Goal: Task Accomplishment & Management: Manage account settings

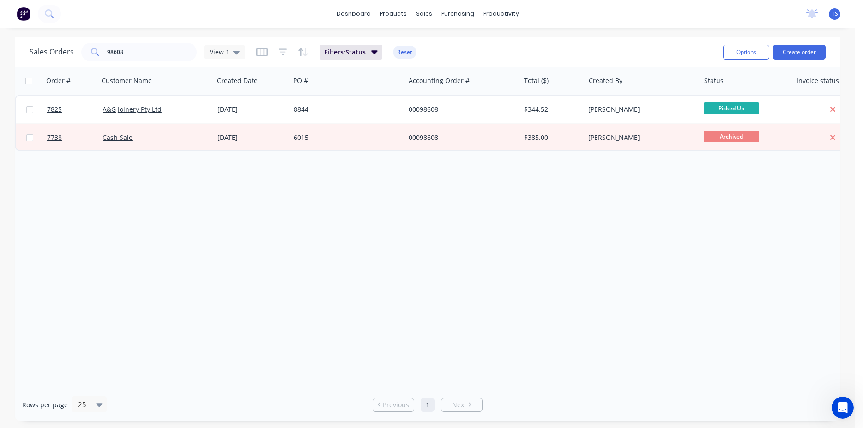
click at [117, 65] on div "Sales Orders 98608 View 1 Filters: Status Reset Options Create order" at bounding box center [428, 52] width 826 height 30
click at [152, 54] on input "98608" at bounding box center [152, 52] width 90 height 18
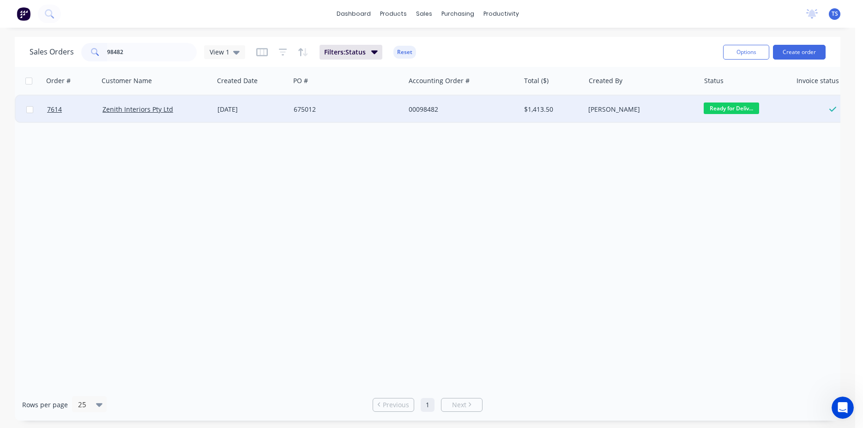
click at [726, 113] on span "Ready for Deliv..." at bounding box center [731, 109] width 55 height 12
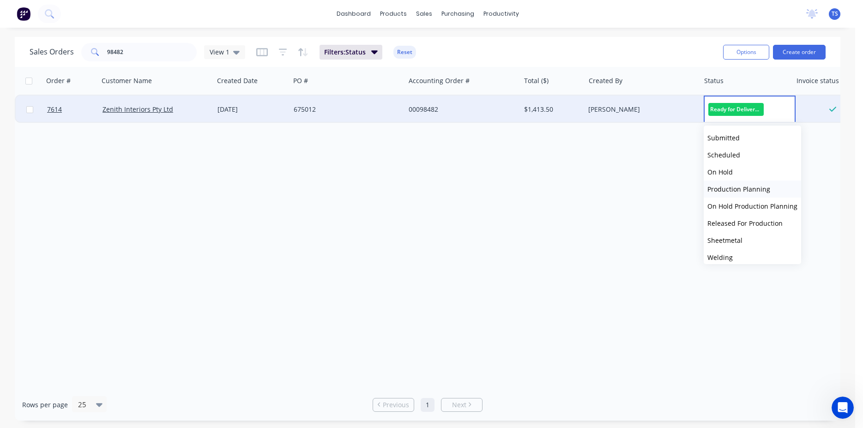
scroll to position [101, 0]
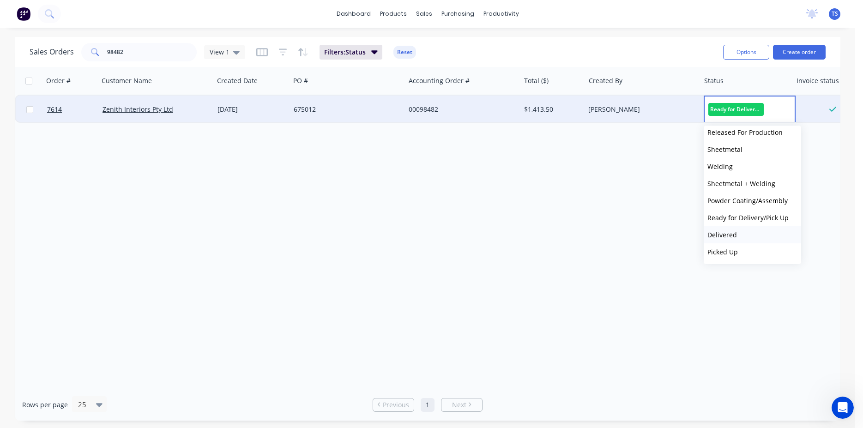
click at [742, 235] on button "Delivered" at bounding box center [752, 234] width 97 height 17
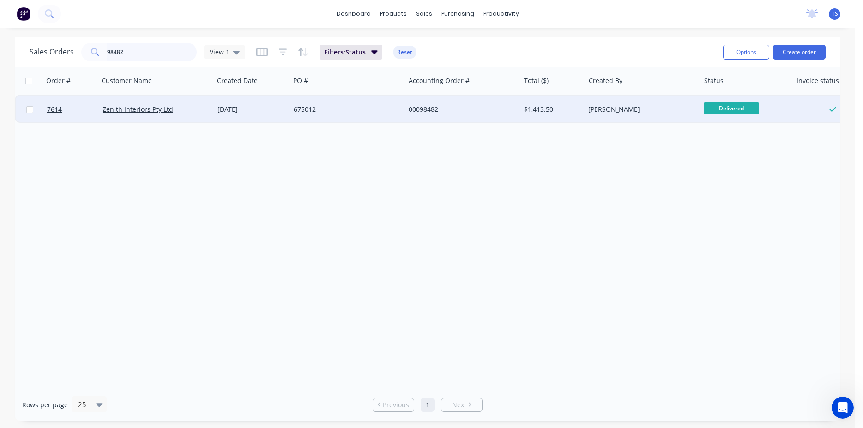
click at [160, 47] on input "98482" at bounding box center [152, 52] width 90 height 18
click at [747, 107] on span "Ready for Deliv..." at bounding box center [731, 109] width 55 height 12
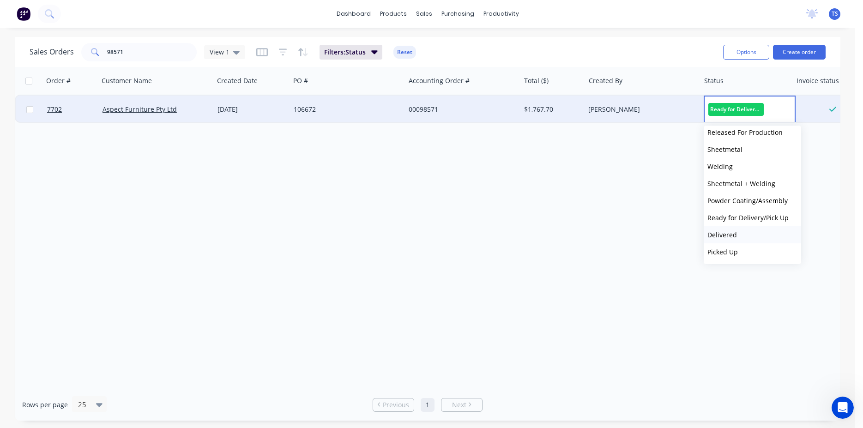
click at [741, 236] on button "Delivered" at bounding box center [752, 234] width 97 height 17
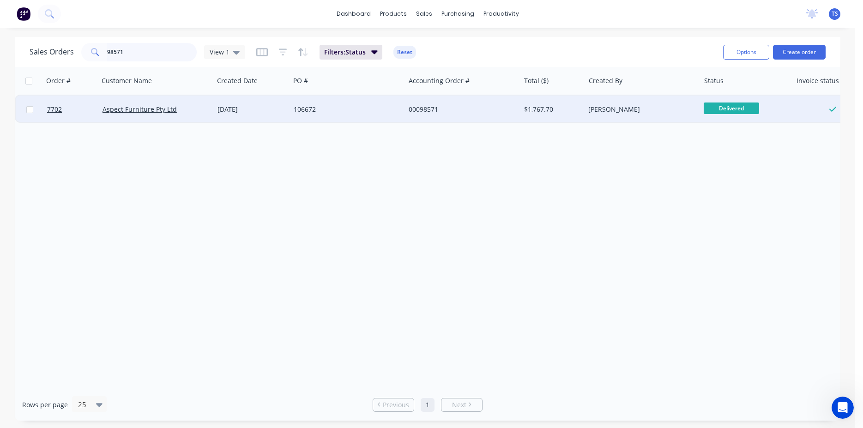
click at [125, 45] on input "98571" at bounding box center [152, 52] width 90 height 18
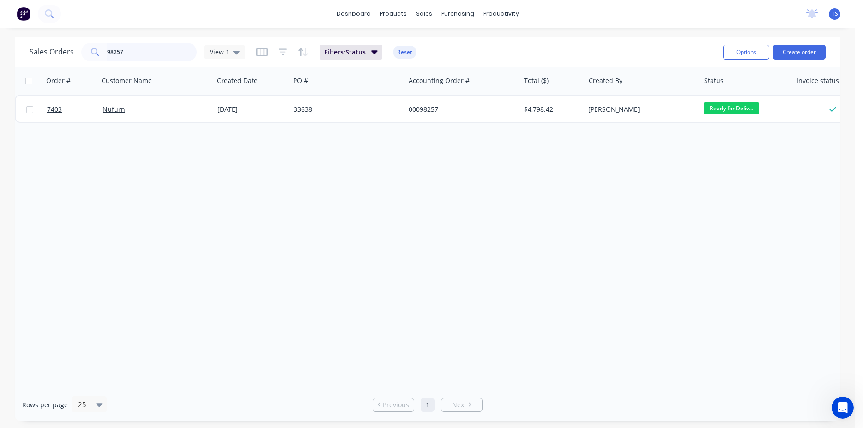
click at [157, 54] on input "98257" at bounding box center [152, 52] width 90 height 18
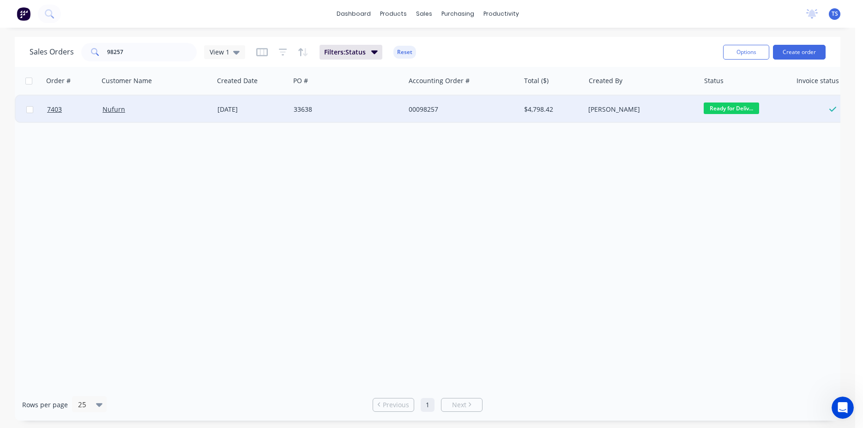
click at [738, 107] on span "Ready for Deliv..." at bounding box center [731, 109] width 55 height 12
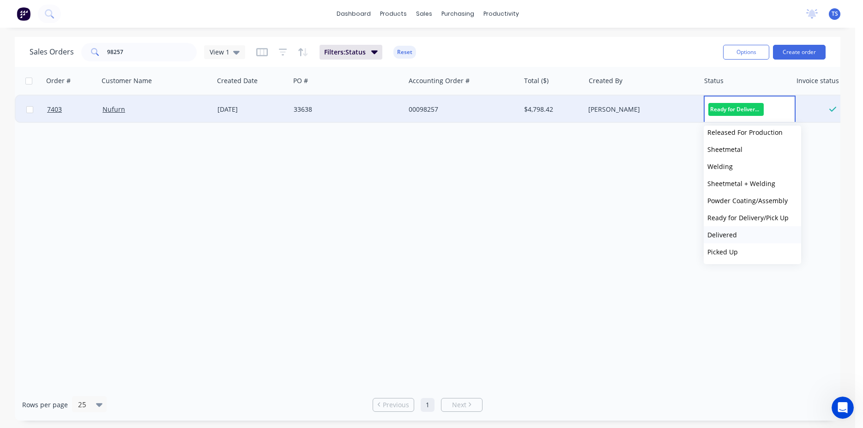
click at [752, 236] on button "Delivered" at bounding box center [752, 234] width 97 height 17
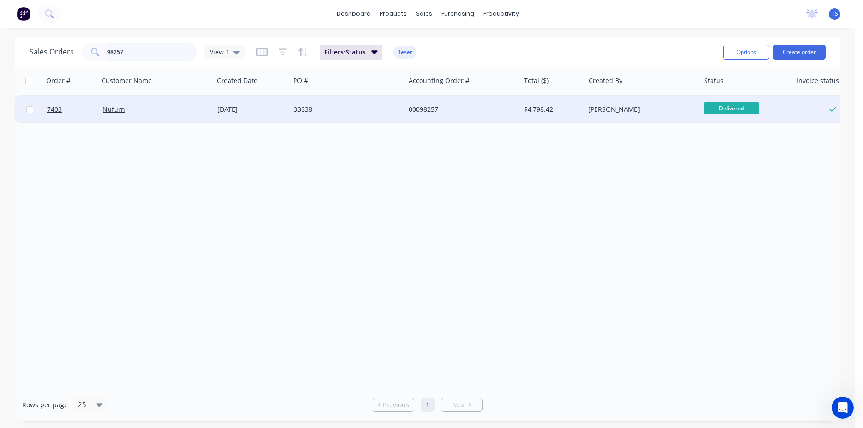
click at [137, 57] on input "98257" at bounding box center [152, 52] width 90 height 18
click at [724, 111] on span "Ready for Deliv..." at bounding box center [731, 109] width 55 height 12
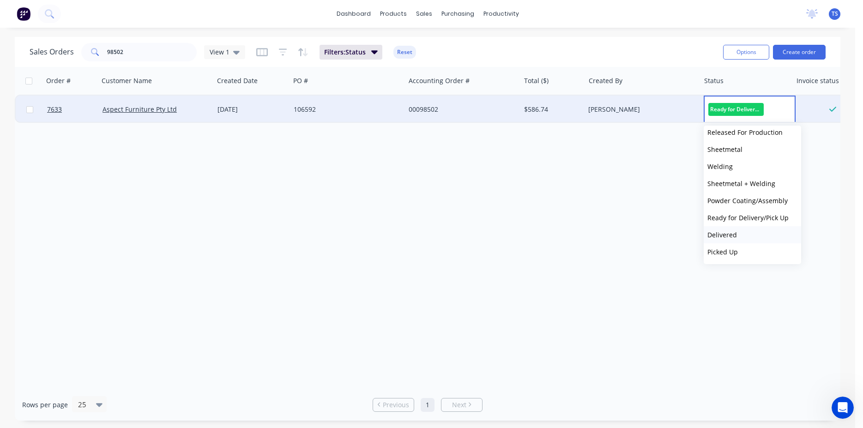
click at [732, 231] on span "Delivered" at bounding box center [722, 234] width 30 height 9
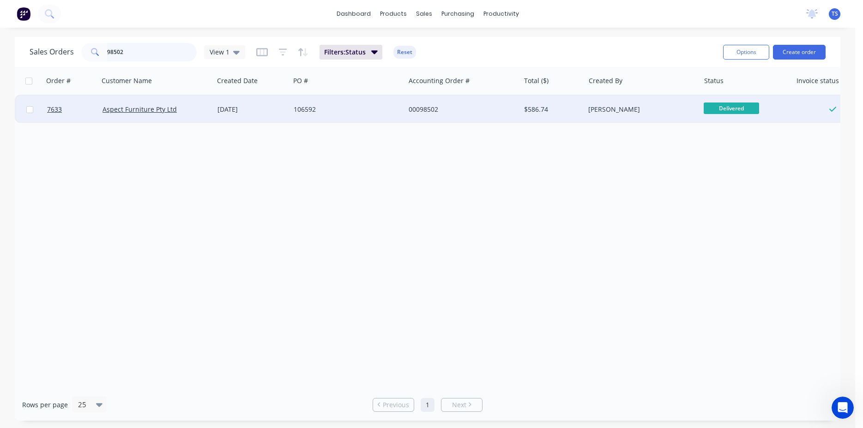
click at [131, 46] on input "98502" at bounding box center [152, 52] width 90 height 18
type input "98270"
click at [736, 106] on span "Ready for Deliv..." at bounding box center [731, 109] width 55 height 12
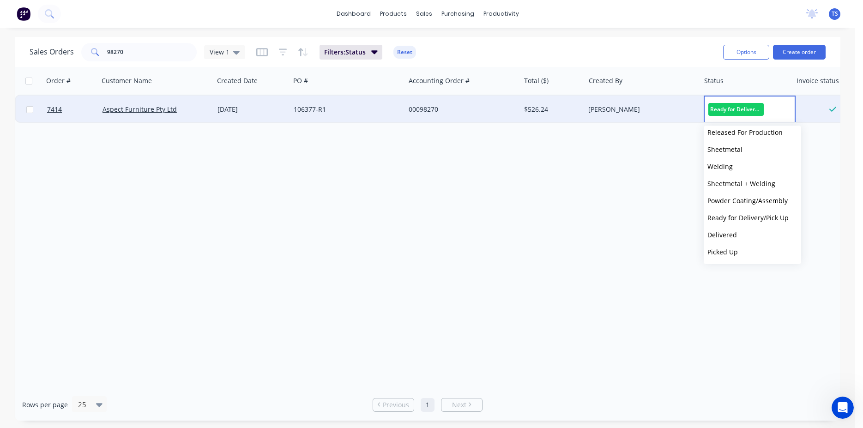
drag, startPoint x: 747, startPoint y: 237, endPoint x: 733, endPoint y: 229, distance: 16.3
click at [747, 236] on button "Delivered" at bounding box center [752, 234] width 97 height 17
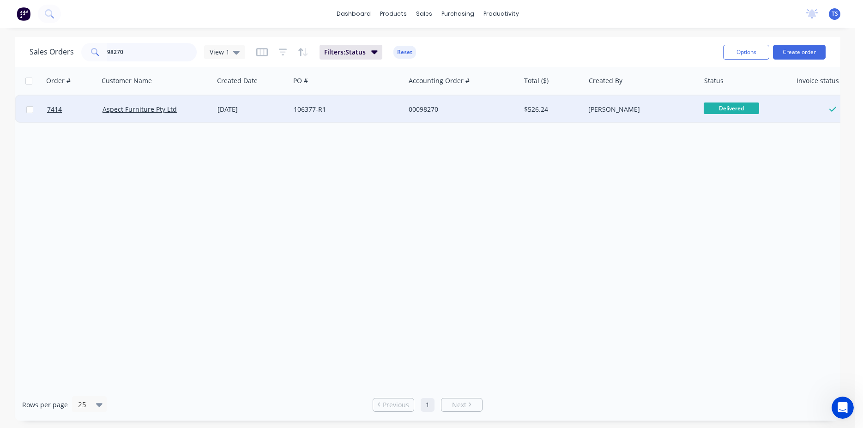
click at [144, 54] on input "98270" at bounding box center [152, 52] width 90 height 18
click at [712, 111] on span "Ready for Deliv..." at bounding box center [731, 109] width 55 height 12
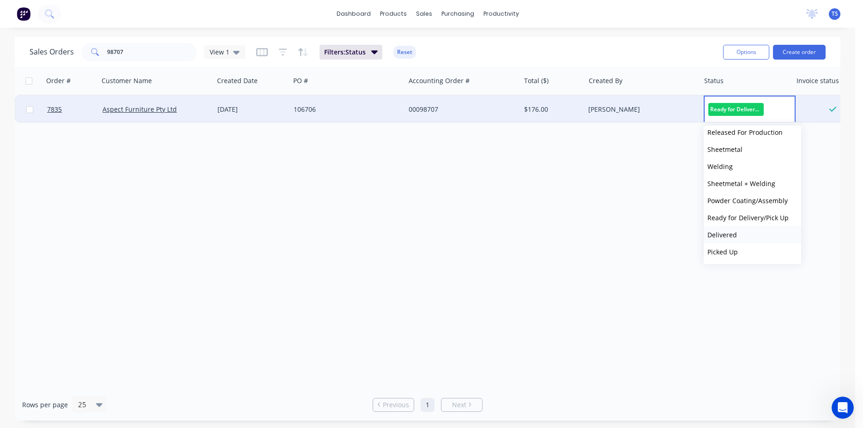
click at [738, 236] on button "Delivered" at bounding box center [752, 234] width 97 height 17
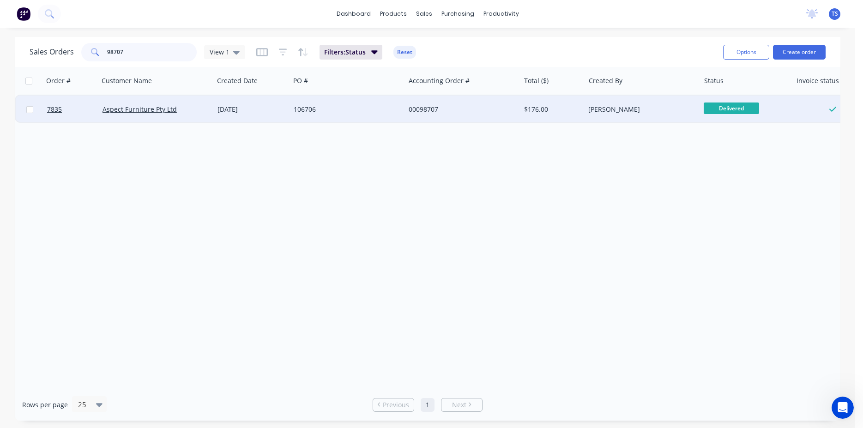
click at [149, 50] on input "98707" at bounding box center [152, 52] width 90 height 18
click at [744, 106] on span "Ready for Deliv..." at bounding box center [731, 109] width 55 height 12
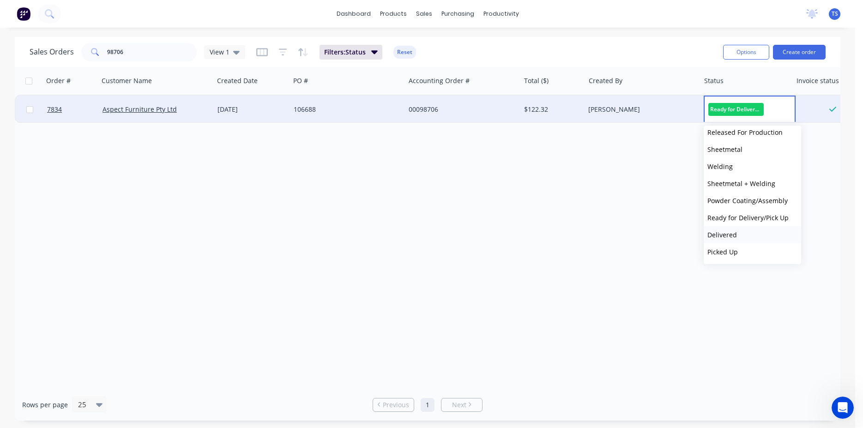
click at [750, 236] on button "Delivered" at bounding box center [752, 234] width 97 height 17
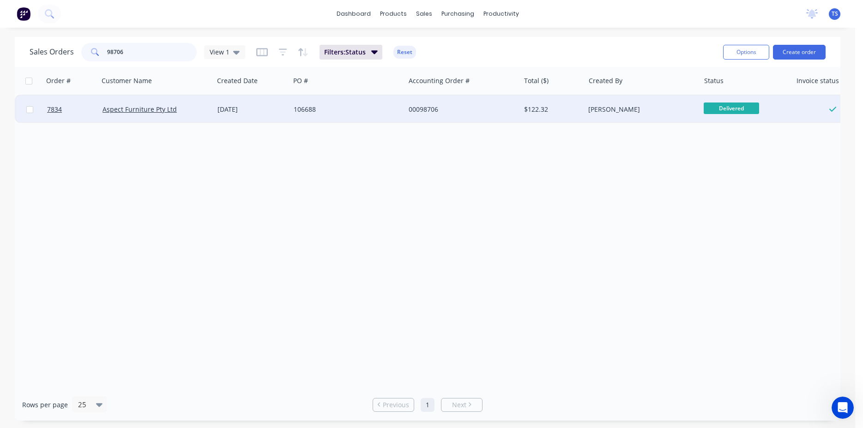
click at [131, 49] on input "98706" at bounding box center [152, 52] width 90 height 18
click at [748, 106] on span "Ready for Deliv..." at bounding box center [731, 109] width 55 height 12
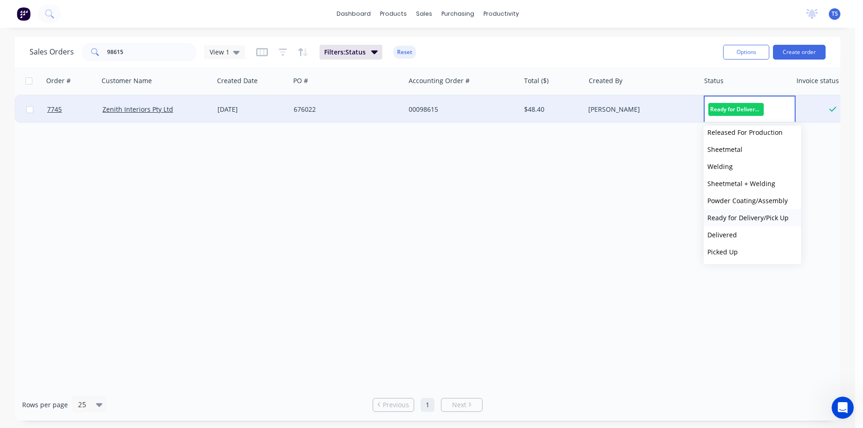
click at [751, 217] on span "Ready for Delivery/Pick Up" at bounding box center [747, 217] width 81 height 9
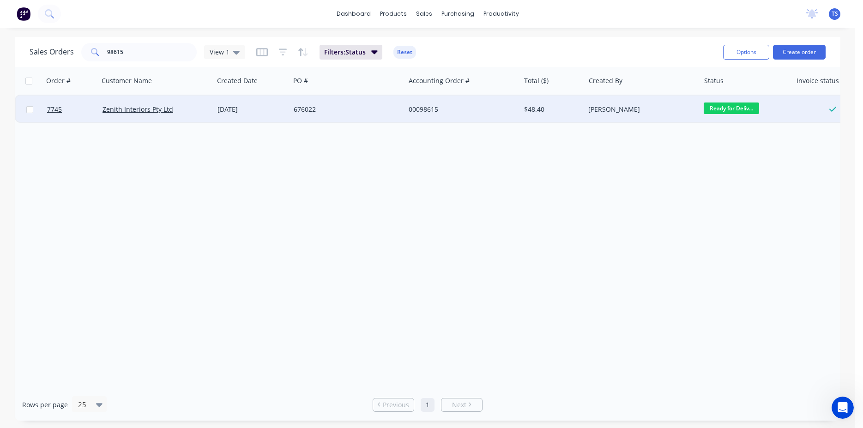
click at [722, 104] on span "Ready for Deliv..." at bounding box center [731, 109] width 55 height 12
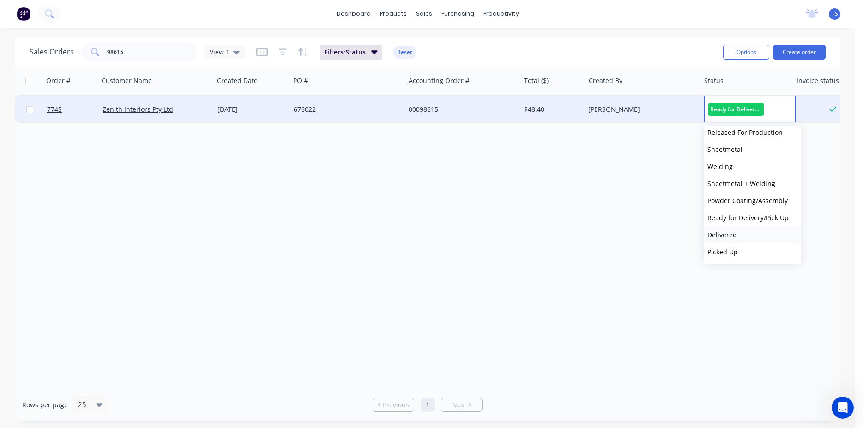
click at [742, 241] on button "Delivered" at bounding box center [752, 234] width 97 height 17
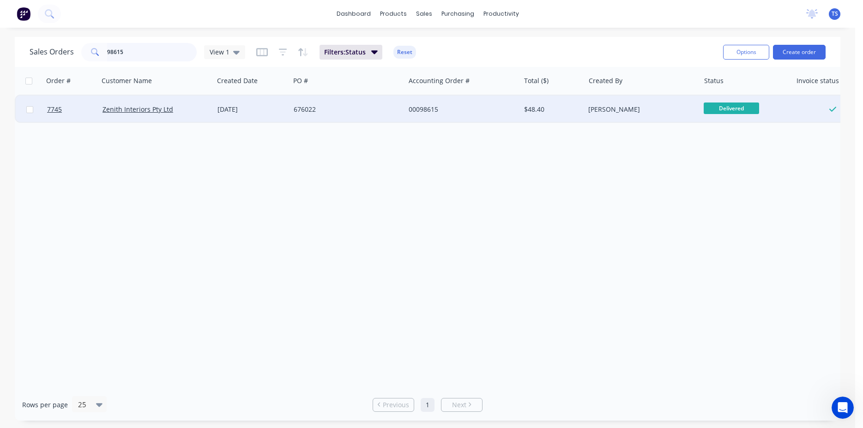
click at [144, 61] on input "98615" at bounding box center [152, 52] width 90 height 18
click at [145, 49] on input "98615" at bounding box center [152, 52] width 90 height 18
click at [726, 109] on span "Ready for Deliv..." at bounding box center [731, 109] width 55 height 12
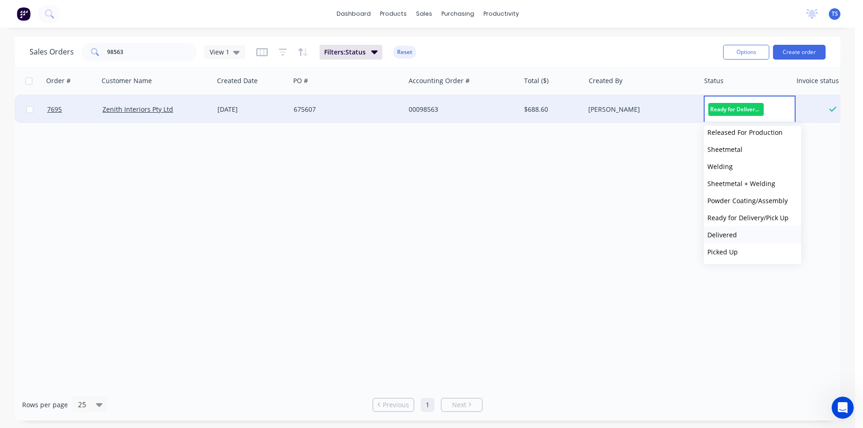
click at [750, 230] on button "Delivered" at bounding box center [752, 234] width 97 height 17
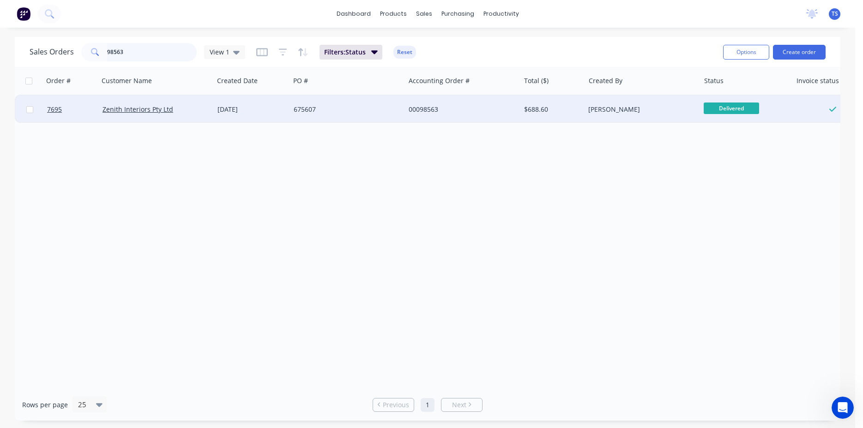
click at [137, 51] on input "98563" at bounding box center [152, 52] width 90 height 18
click at [726, 101] on div "Ready for Deliv..." at bounding box center [746, 110] width 92 height 28
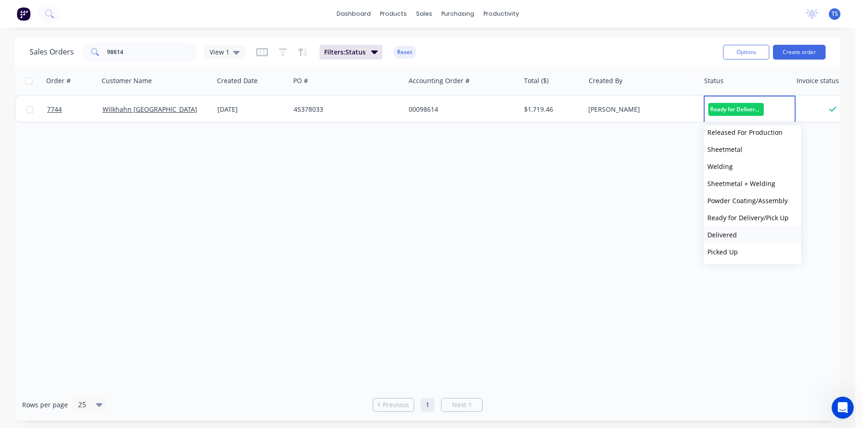
click at [746, 233] on button "Delivered" at bounding box center [752, 234] width 97 height 17
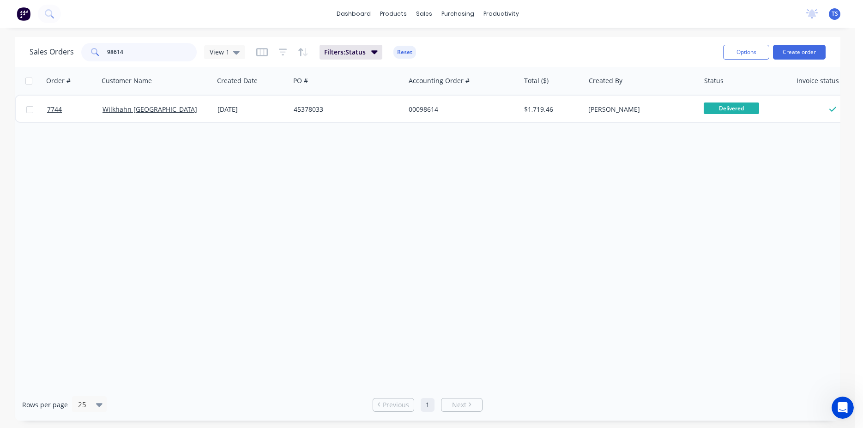
click at [144, 45] on input "98614" at bounding box center [152, 52] width 90 height 18
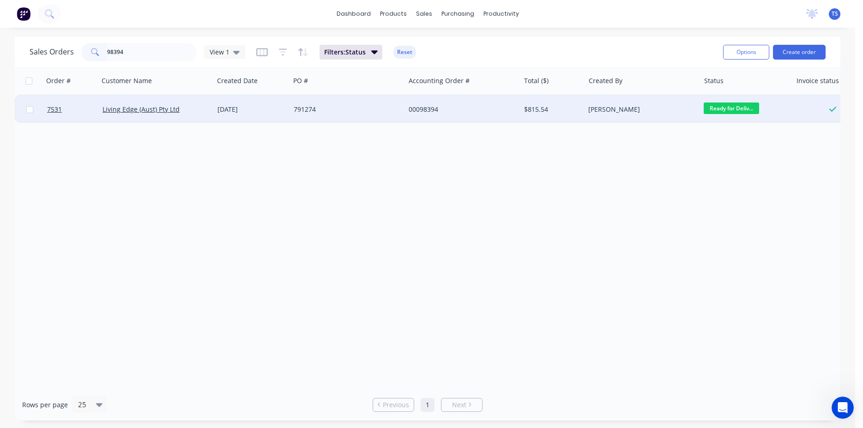
click at [723, 112] on span "Ready for Deliv..." at bounding box center [731, 109] width 55 height 12
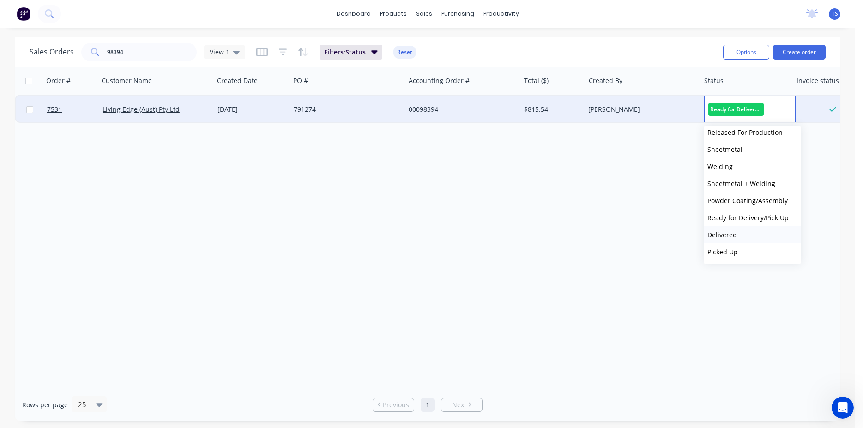
click at [749, 237] on button "Delivered" at bounding box center [752, 234] width 97 height 17
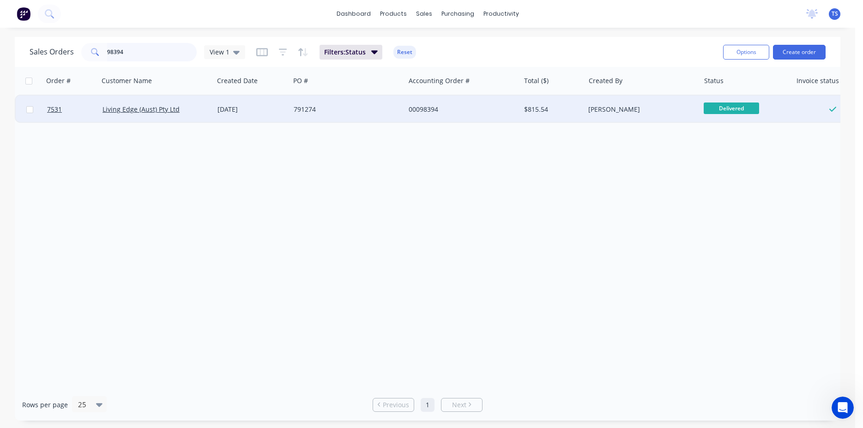
click at [153, 57] on input "98394" at bounding box center [152, 52] width 90 height 18
click at [736, 99] on div "Ready for Deliv..." at bounding box center [746, 110] width 92 height 28
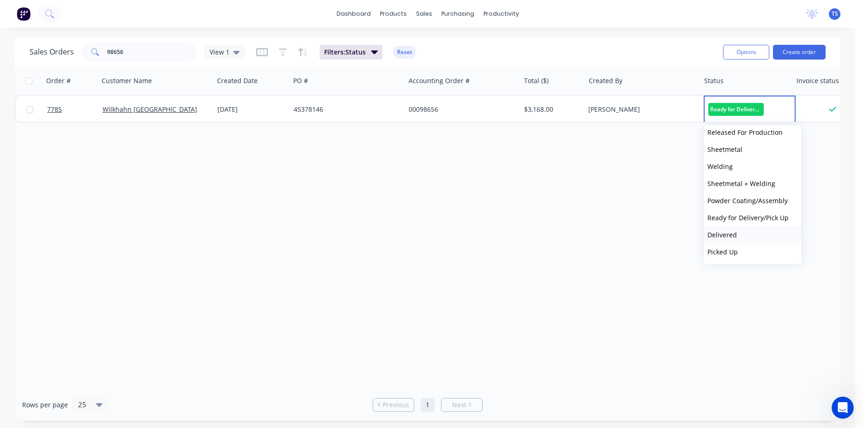
click at [747, 236] on button "Delivered" at bounding box center [752, 234] width 97 height 17
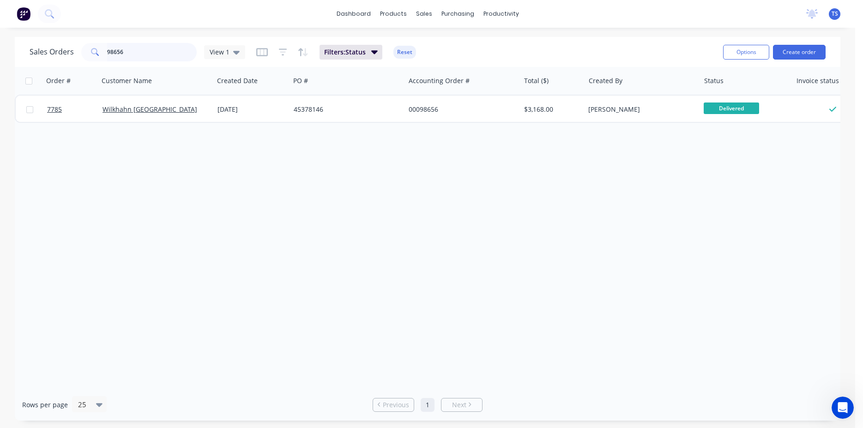
click at [143, 50] on input "98656" at bounding box center [152, 52] width 90 height 18
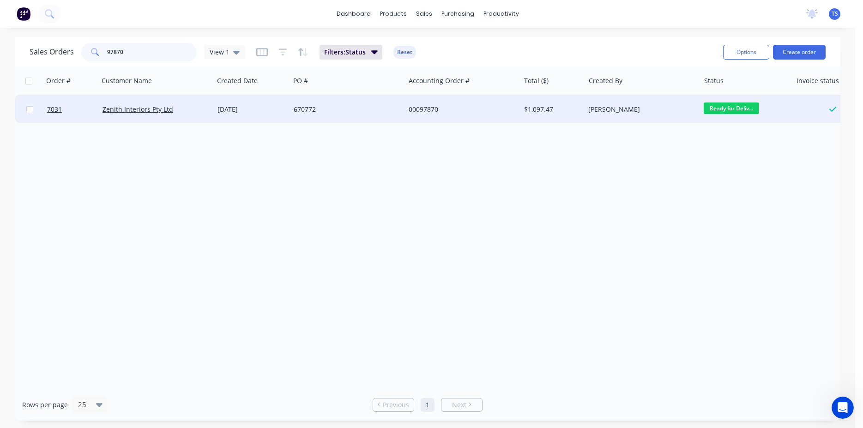
type input "97870"
click at [732, 110] on span "Ready for Deliv..." at bounding box center [731, 109] width 55 height 12
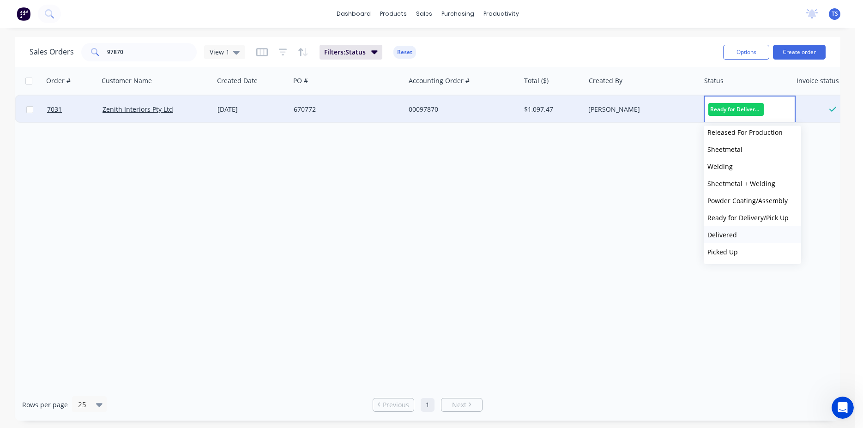
click at [735, 241] on button "Delivered" at bounding box center [752, 234] width 97 height 17
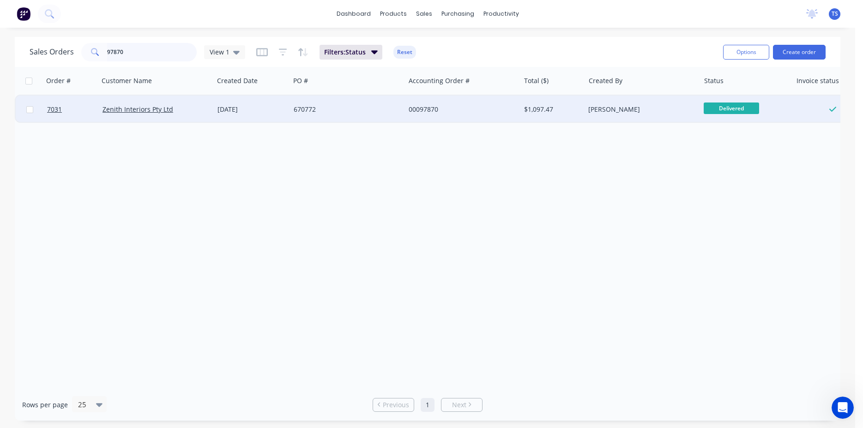
click at [151, 55] on input "97870" at bounding box center [152, 52] width 90 height 18
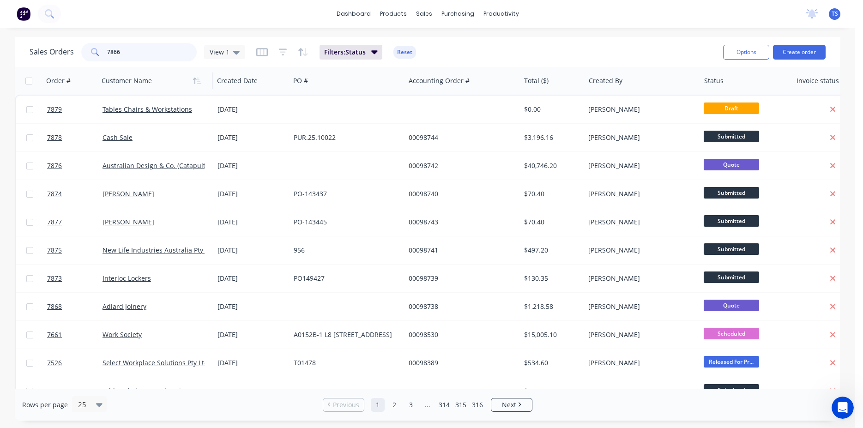
type input "7866"
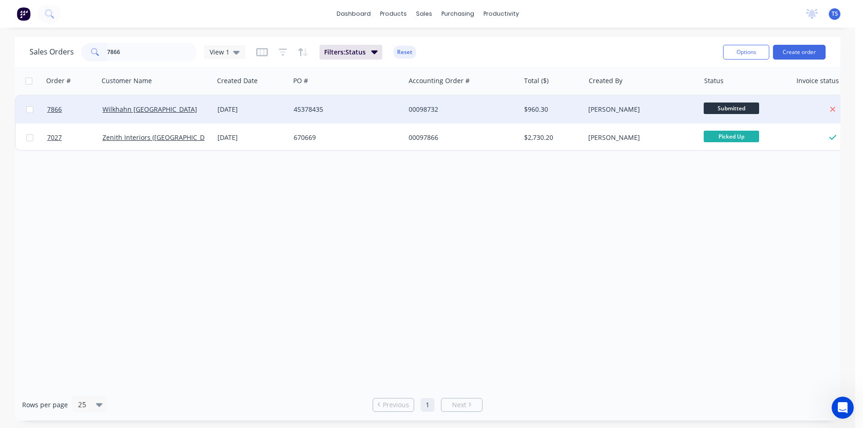
click at [355, 111] on div "45378435" at bounding box center [345, 109] width 103 height 9
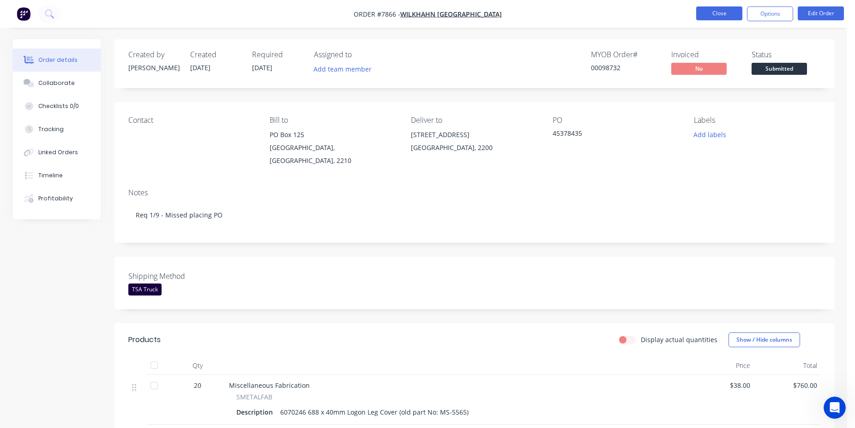
click at [722, 18] on button "Close" at bounding box center [719, 13] width 46 height 14
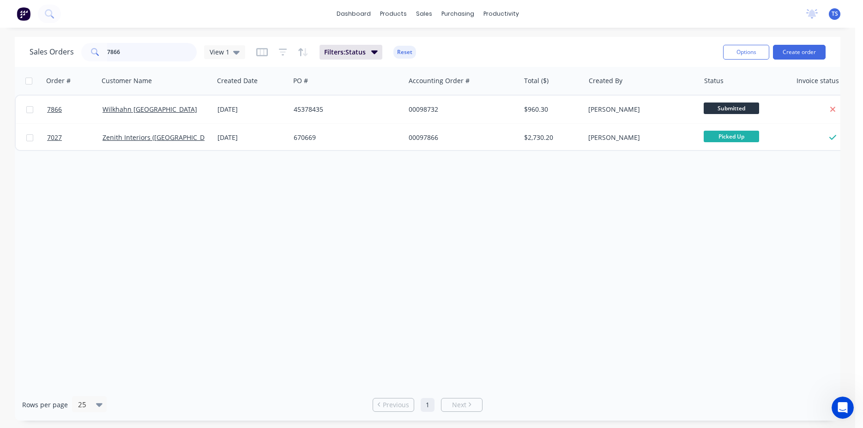
click at [157, 54] on input "7866" at bounding box center [152, 52] width 90 height 18
click at [145, 56] on input "7866" at bounding box center [152, 52] width 90 height 18
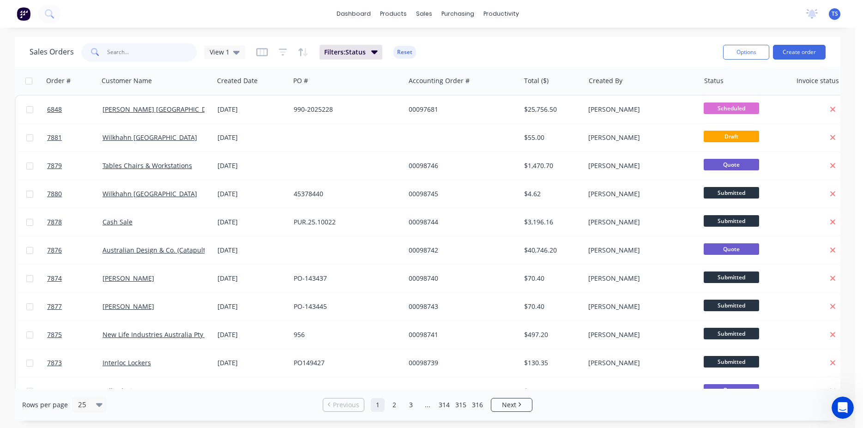
click at [142, 47] on input "text" at bounding box center [152, 52] width 90 height 18
click at [326, 29] on div "dashboard products sales purchasing productivity dashboard products Product Cat…" at bounding box center [427, 214] width 855 height 428
click at [118, 49] on input "text" at bounding box center [152, 52] width 90 height 18
click at [571, 55] on div "Sales Orders View 1 Filters: Status Reset" at bounding box center [373, 52] width 686 height 23
click at [137, 52] on input "text" at bounding box center [152, 52] width 90 height 18
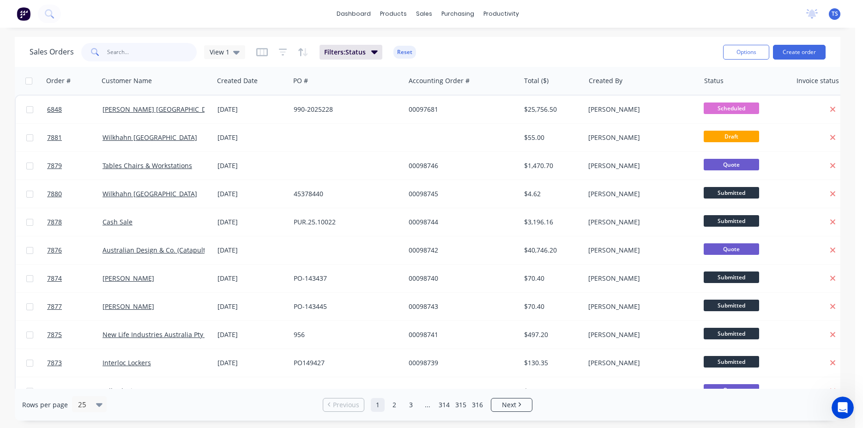
paste input "789884"
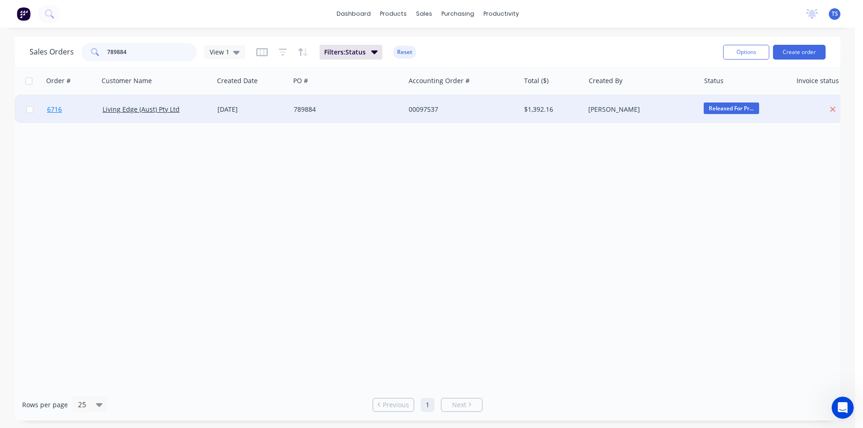
type input "789884"
click at [66, 119] on link "6716" at bounding box center [74, 110] width 55 height 28
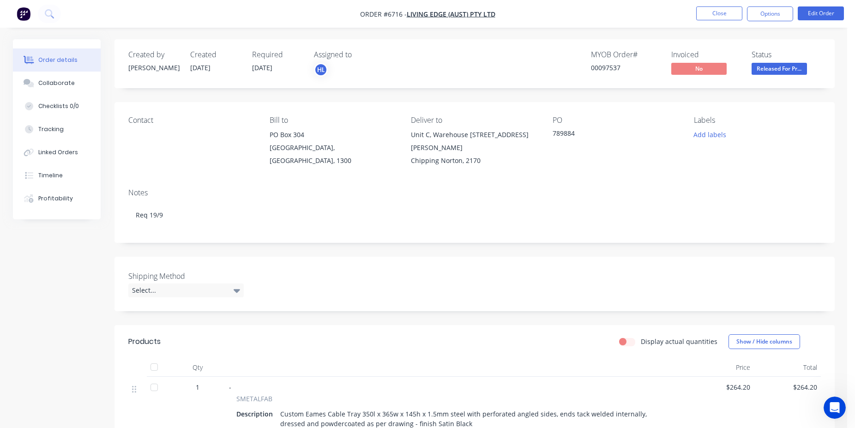
click at [629, 264] on div "Shipping Method Select..." at bounding box center [475, 284] width 720 height 54
click at [737, 12] on button "Close" at bounding box center [719, 13] width 46 height 14
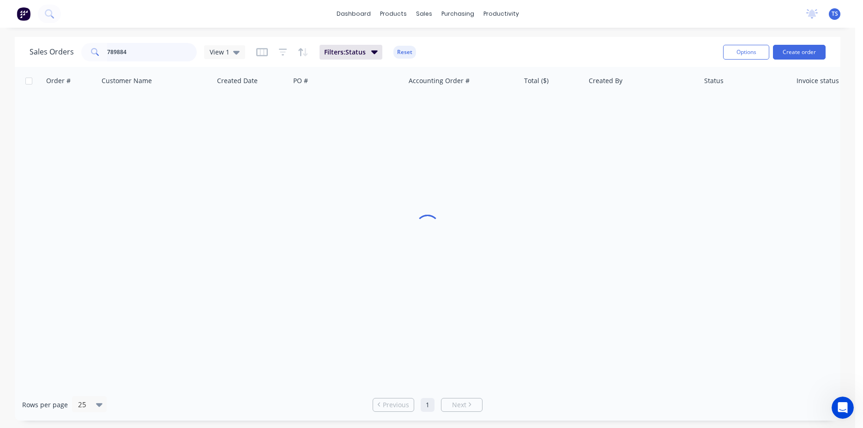
click at [119, 56] on input "789884" at bounding box center [152, 52] width 90 height 18
click at [140, 54] on input "789884" at bounding box center [152, 52] width 90 height 18
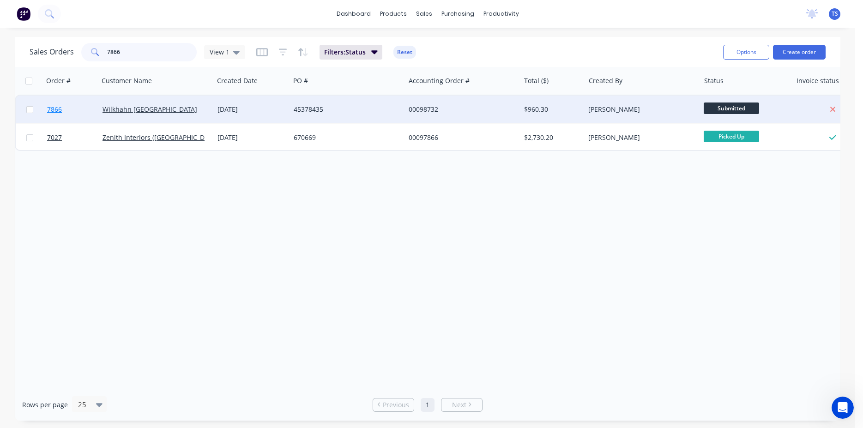
type input "7866"
click at [72, 103] on link "7866" at bounding box center [74, 110] width 55 height 28
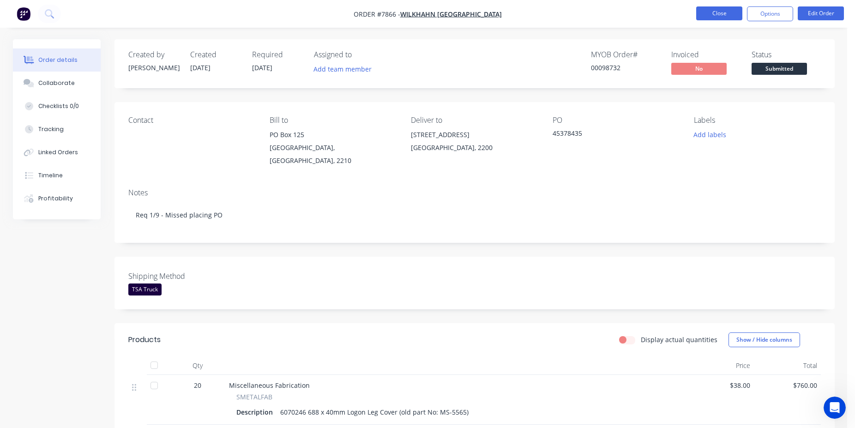
click at [726, 9] on button "Close" at bounding box center [719, 13] width 46 height 14
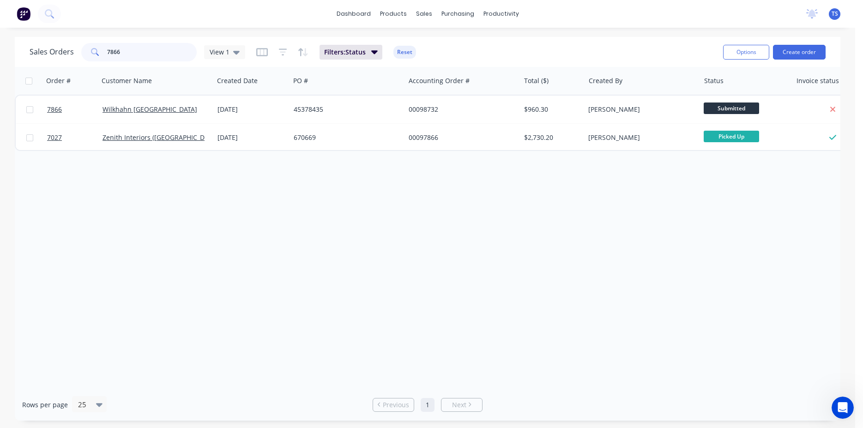
click at [135, 54] on input "7866" at bounding box center [152, 52] width 90 height 18
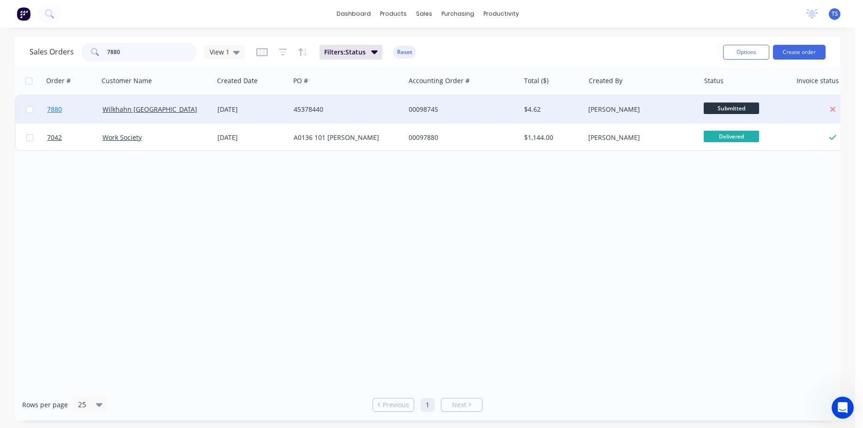
type input "7880"
click at [56, 118] on link "7880" at bounding box center [74, 110] width 55 height 28
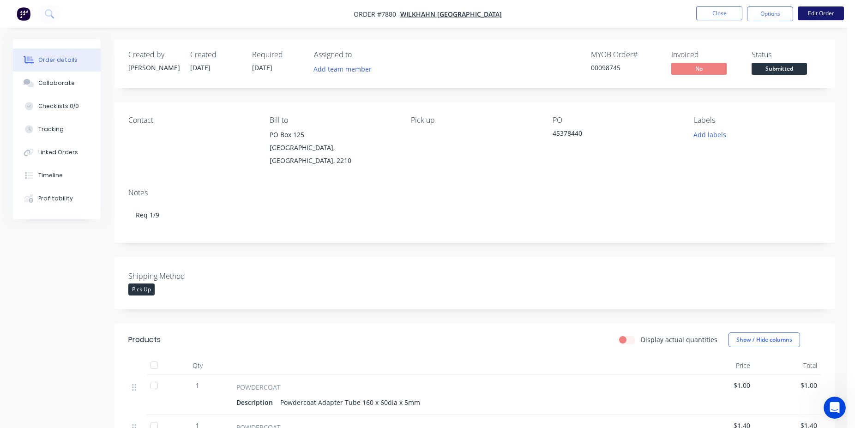
click at [830, 13] on button "Edit Order" at bounding box center [821, 13] width 46 height 14
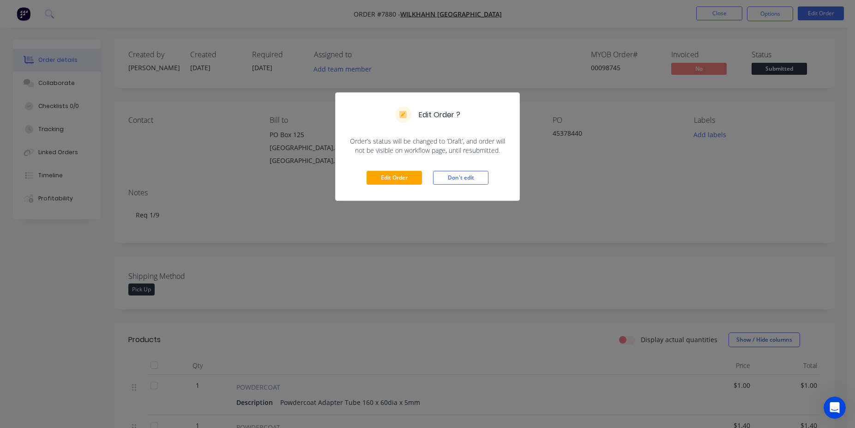
click at [396, 186] on div "Edit Order Don't edit" at bounding box center [428, 177] width 184 height 45
click at [406, 173] on button "Edit Order" at bounding box center [394, 178] width 55 height 14
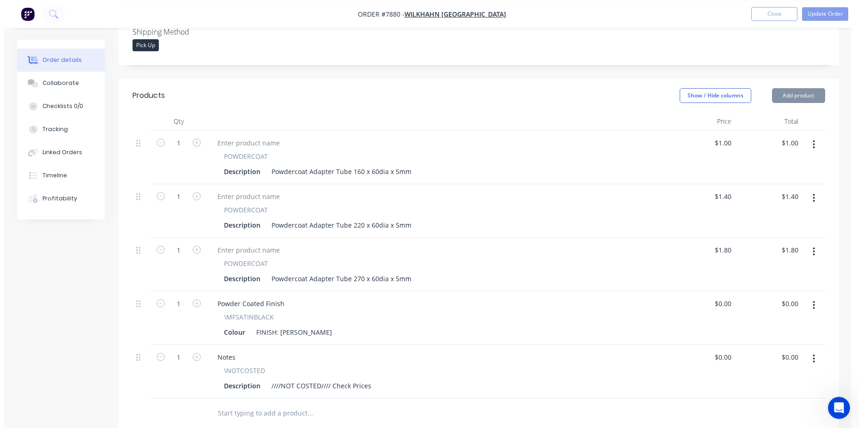
scroll to position [377, 0]
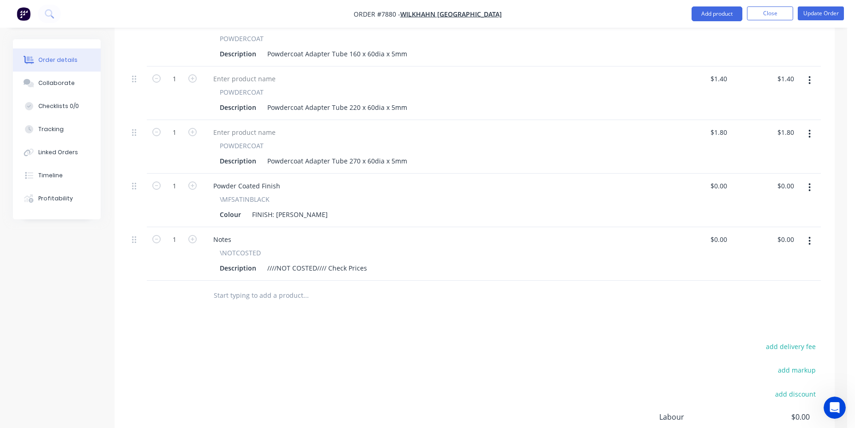
click at [262, 289] on input "text" at bounding box center [305, 295] width 185 height 18
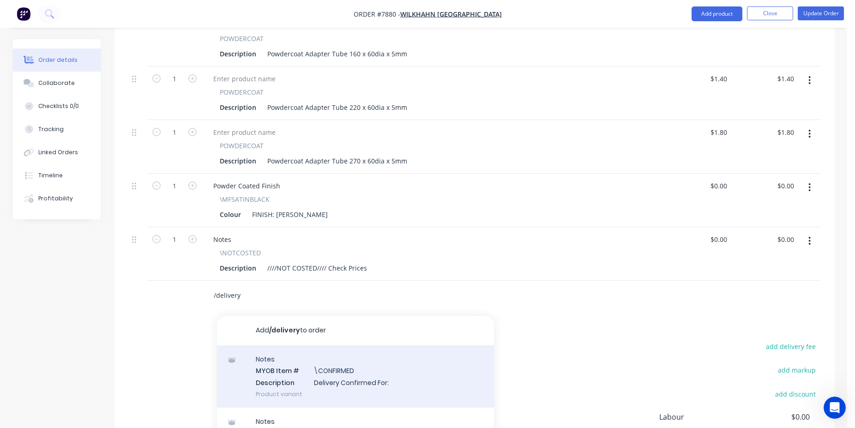
type input "/delivery"
click at [335, 368] on div "Notes MYOB Item # \CONFIRMED Description Delivery Confirmed For: Product variant" at bounding box center [355, 376] width 277 height 62
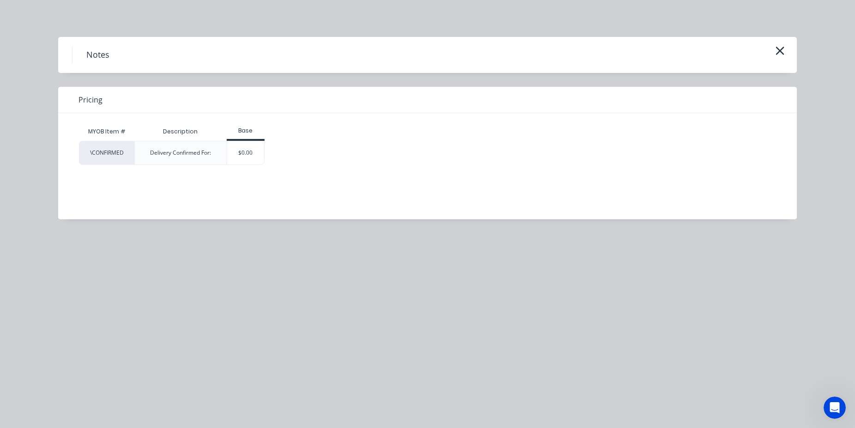
click at [226, 159] on div "Delivery Confirmed For:" at bounding box center [180, 153] width 92 height 24
click at [252, 157] on div "$0.00" at bounding box center [245, 152] width 37 height 23
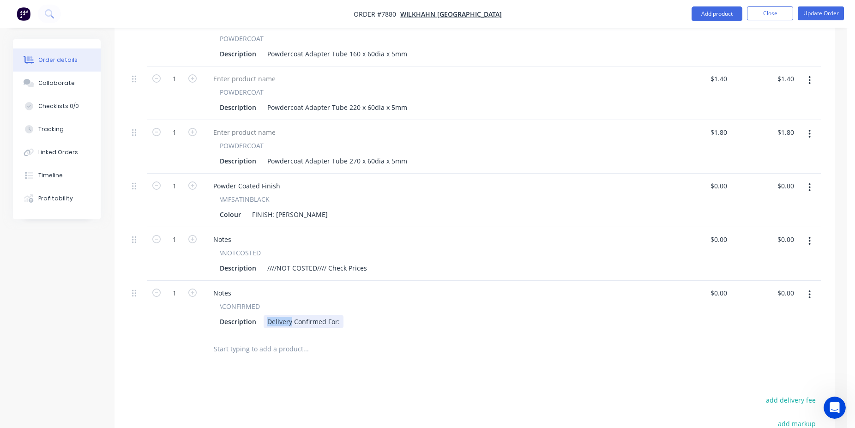
drag, startPoint x: 291, startPoint y: 308, endPoint x: 208, endPoint y: 306, distance: 83.2
click at [264, 315] on div "Delivery Confirmed For:" at bounding box center [304, 321] width 80 height 13
click at [336, 315] on div "Pick up Confirmed For:" at bounding box center [302, 321] width 77 height 13
click at [821, 11] on button "Update Order" at bounding box center [821, 13] width 46 height 14
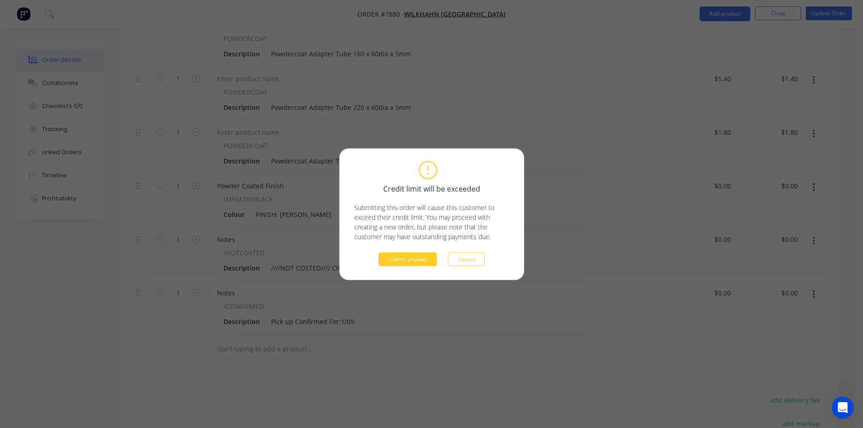
click at [421, 254] on button "Submit anyway" at bounding box center [408, 259] width 58 height 14
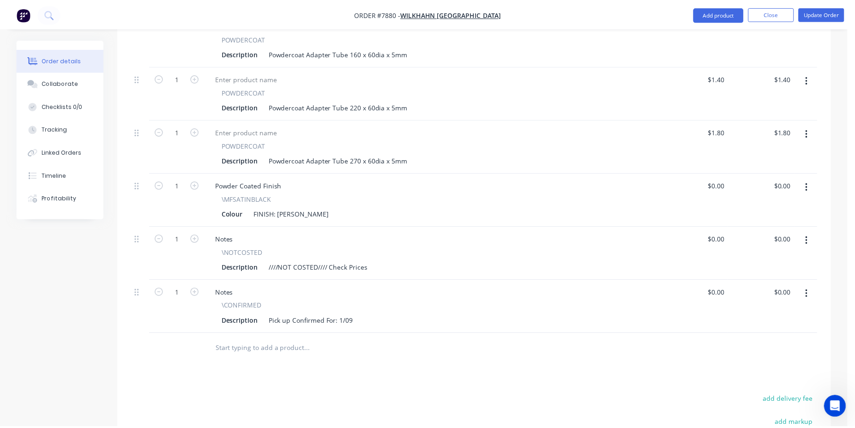
scroll to position [363, 0]
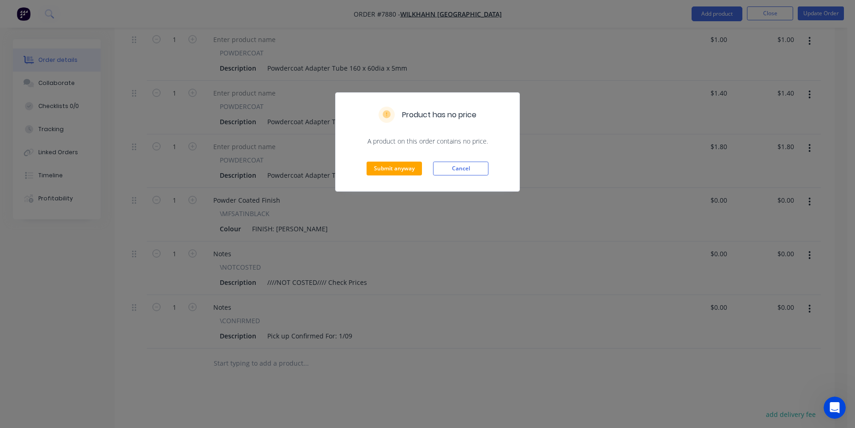
click at [396, 161] on div "Submit anyway Cancel" at bounding box center [428, 168] width 184 height 45
click at [396, 168] on button "Submit anyway" at bounding box center [394, 169] width 55 height 14
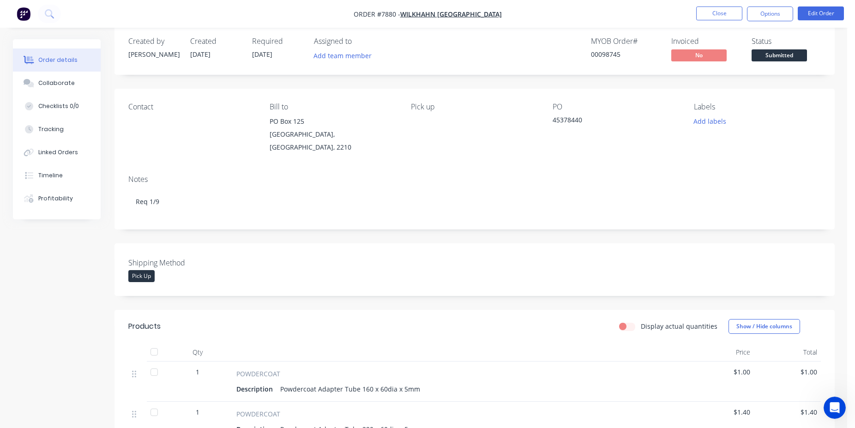
scroll to position [0, 0]
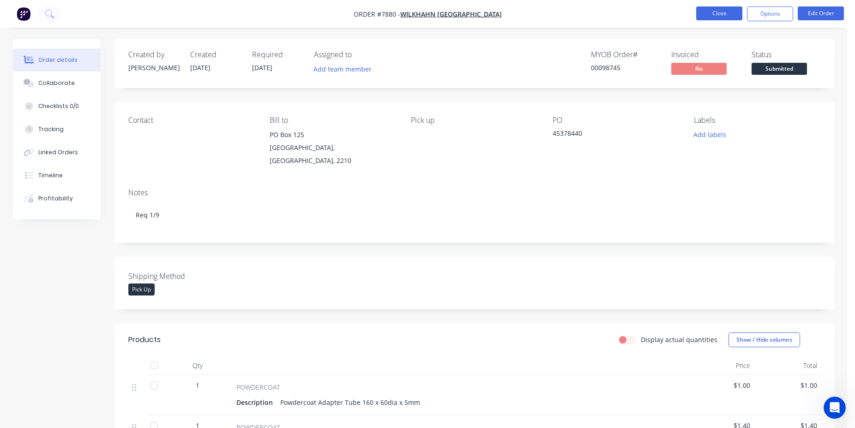
click at [715, 6] on button "Close" at bounding box center [719, 13] width 46 height 14
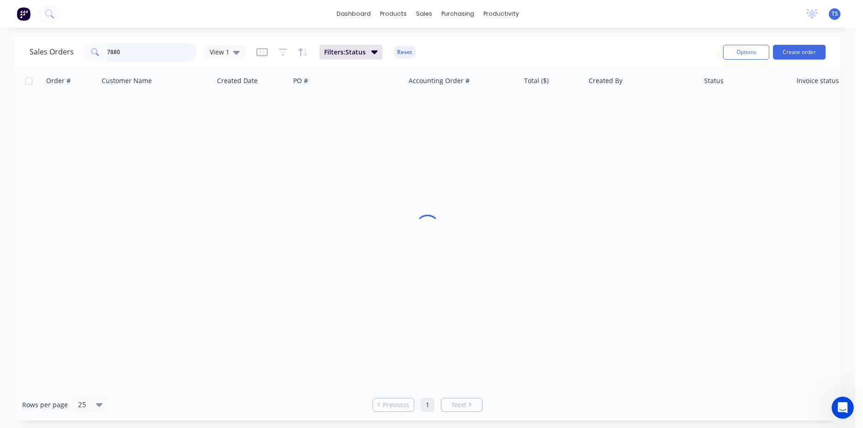
click at [143, 59] on input "7880" at bounding box center [152, 52] width 90 height 18
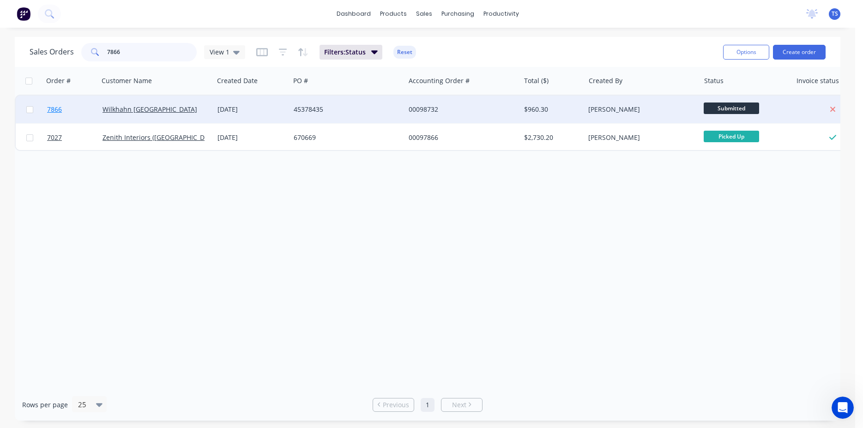
type input "7866"
click at [52, 105] on span "7866" at bounding box center [54, 109] width 15 height 9
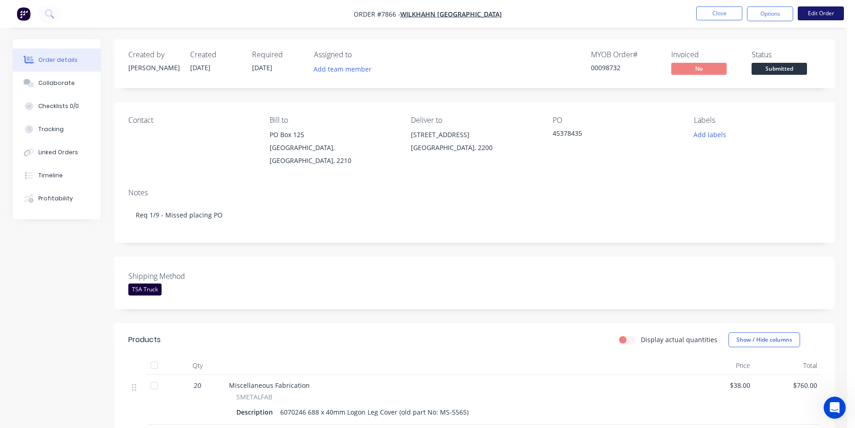
click at [832, 14] on button "Edit Order" at bounding box center [821, 13] width 46 height 14
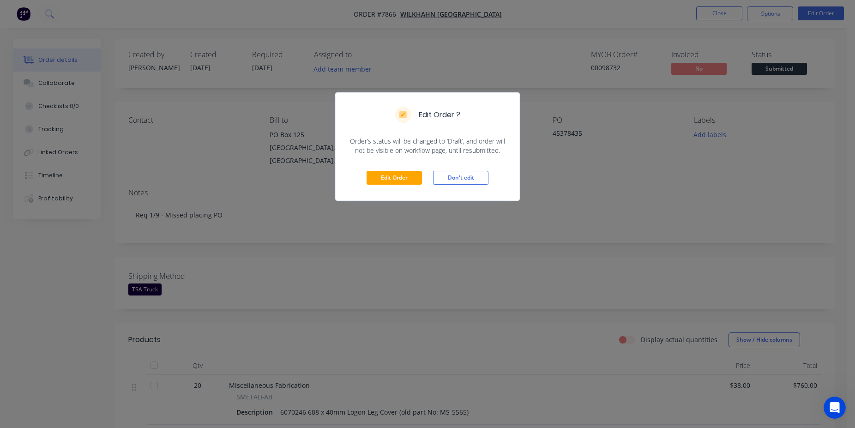
click at [389, 171] on div "Edit Order Don't edit" at bounding box center [428, 177] width 184 height 45
click at [388, 177] on button "Edit Order" at bounding box center [394, 178] width 55 height 14
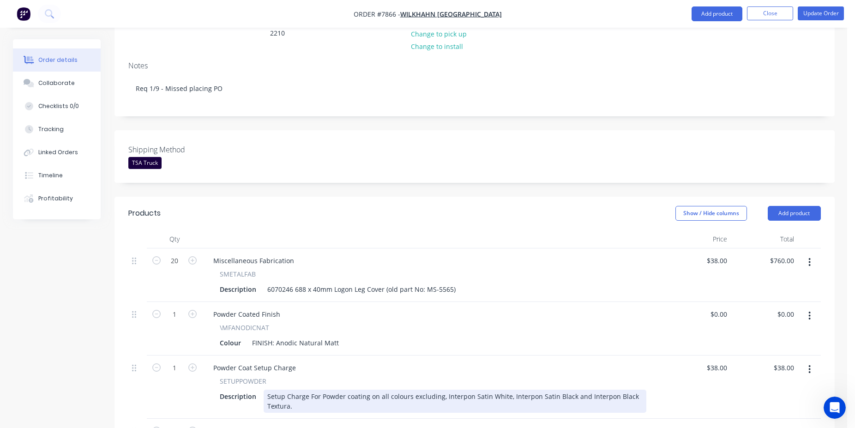
scroll to position [413, 0]
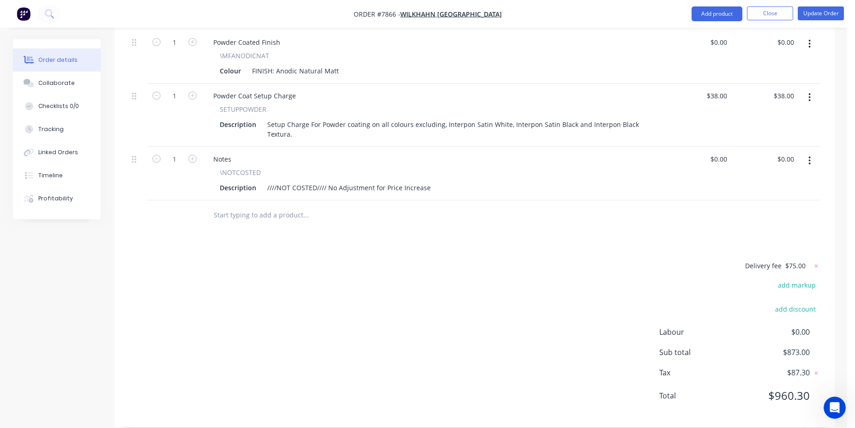
click at [272, 206] on input "text" at bounding box center [305, 215] width 185 height 18
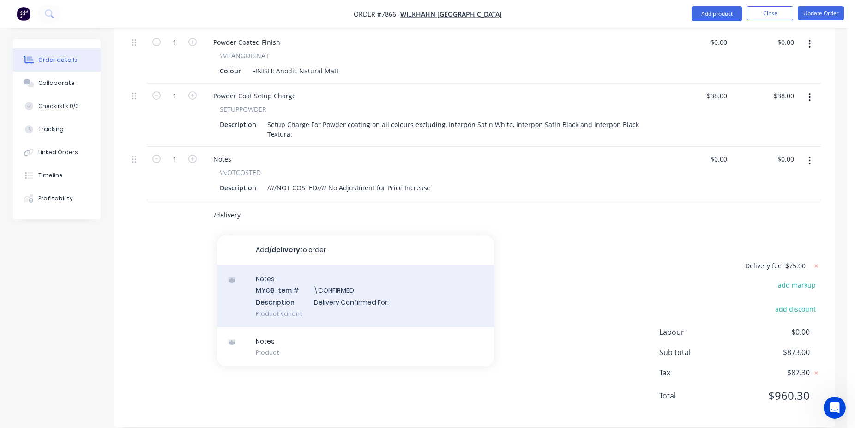
type input "/delivery"
click at [314, 278] on div "Notes MYOB Item # \CONFIRMED Description Delivery Confirmed For: Product variant" at bounding box center [355, 296] width 277 height 62
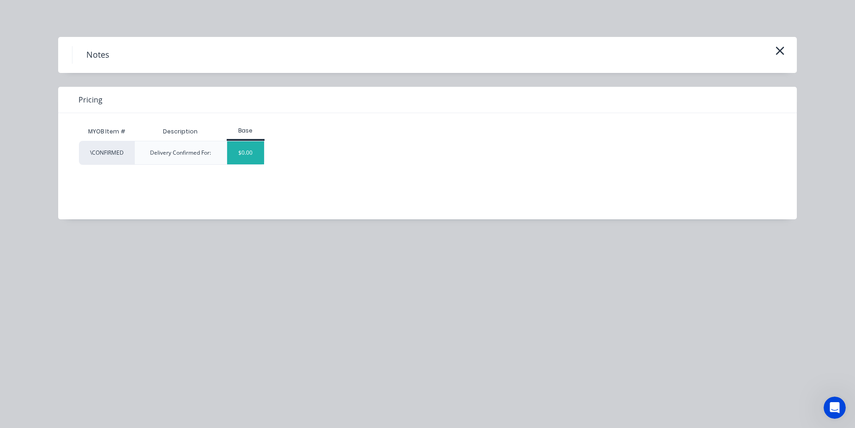
click at [243, 157] on div "$0.00" at bounding box center [245, 152] width 37 height 23
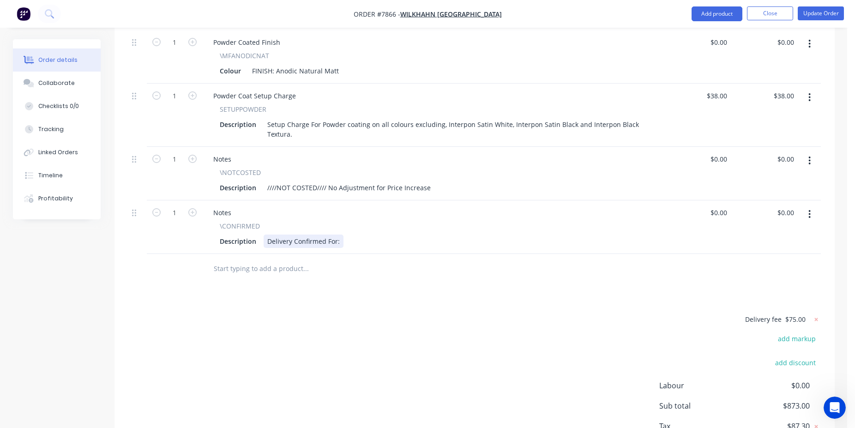
click at [278, 235] on div "Delivery Confirmed For:" at bounding box center [304, 241] width 80 height 13
click at [337, 235] on div "Pick up Confirmed For:" at bounding box center [302, 241] width 77 height 13
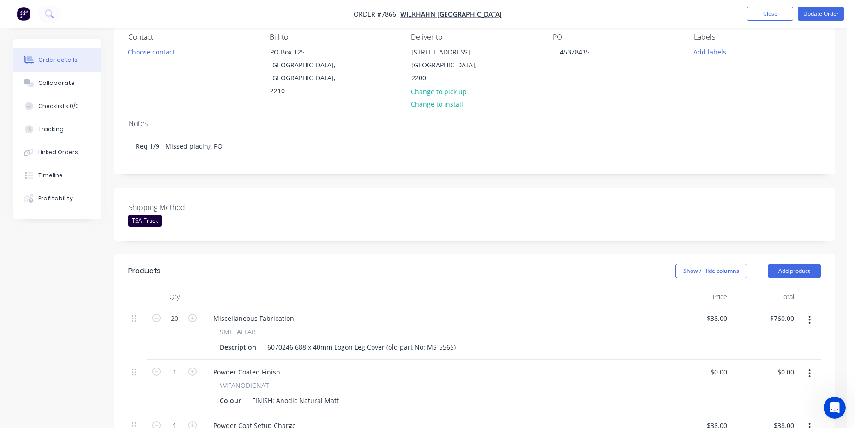
scroll to position [0, 0]
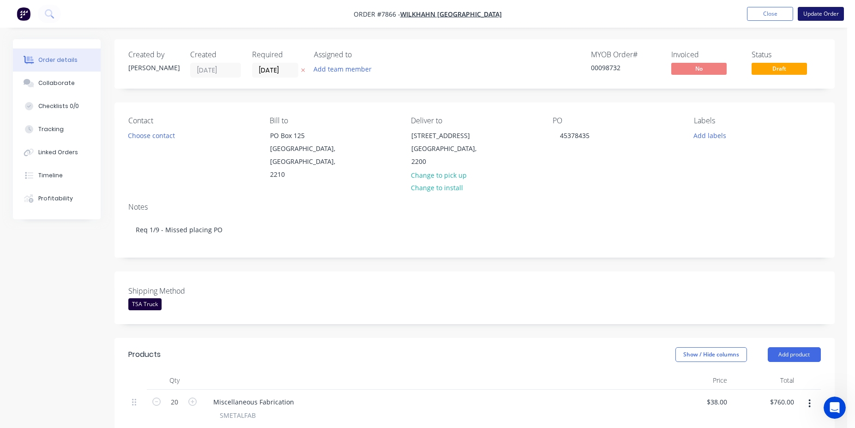
click at [811, 20] on button "Update Order" at bounding box center [821, 14] width 46 height 14
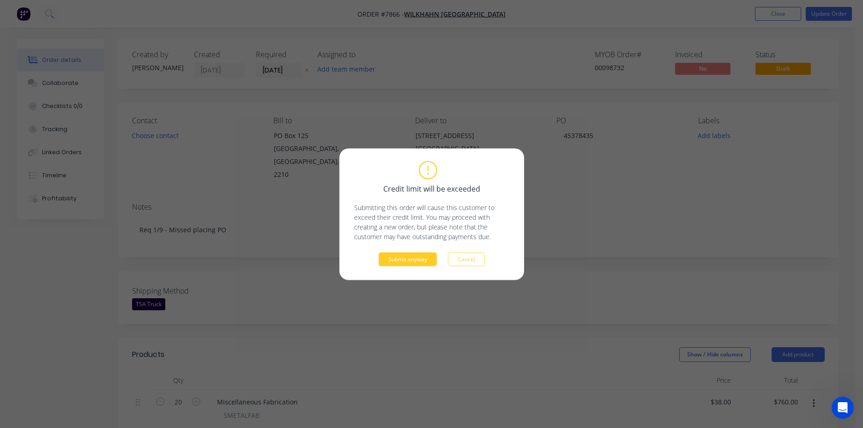
click at [403, 260] on button "Submit anyway" at bounding box center [408, 259] width 58 height 14
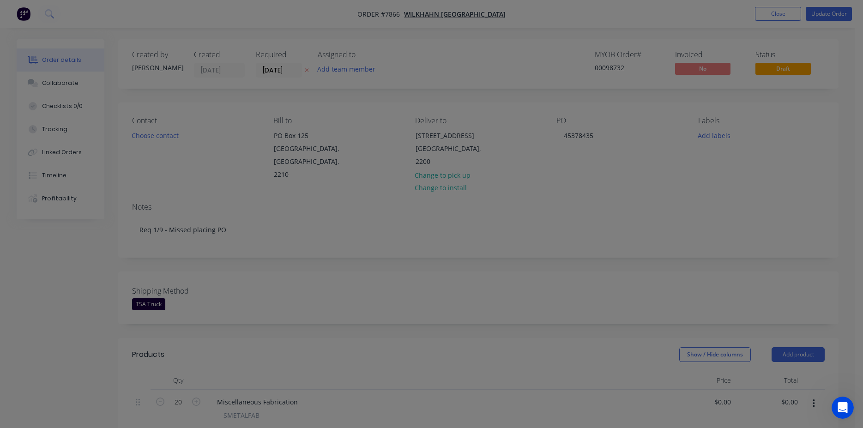
type input "$38.00"
type input "$760.00"
type input "$38.00"
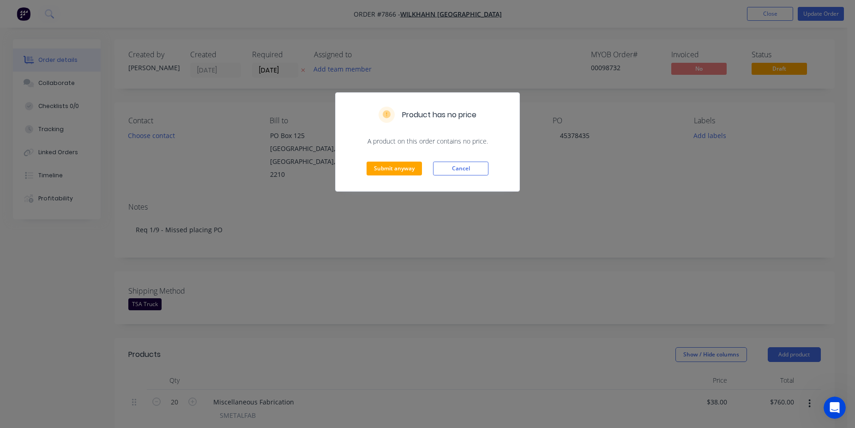
click at [402, 177] on div "Submit anyway Cancel" at bounding box center [428, 168] width 184 height 45
click at [408, 170] on button "Submit anyway" at bounding box center [394, 169] width 55 height 14
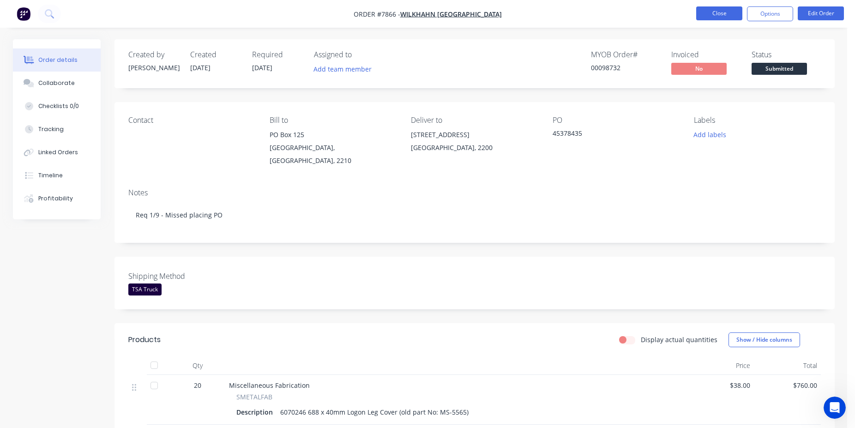
click at [714, 15] on button "Close" at bounding box center [719, 13] width 46 height 14
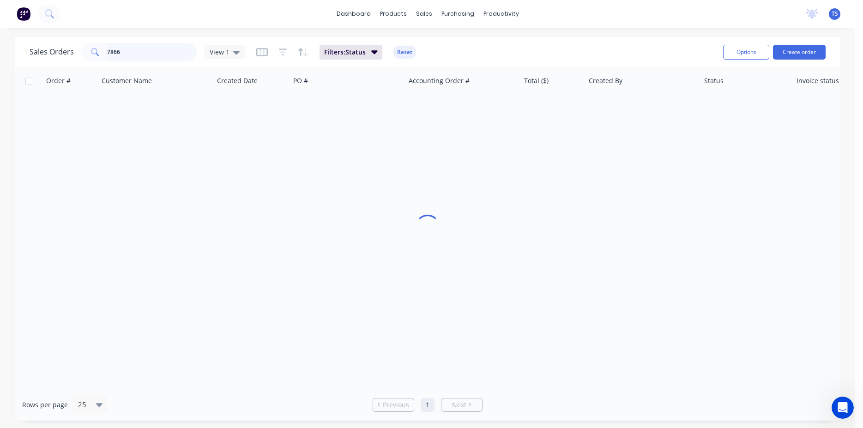
click at [143, 52] on input "7866" at bounding box center [152, 52] width 90 height 18
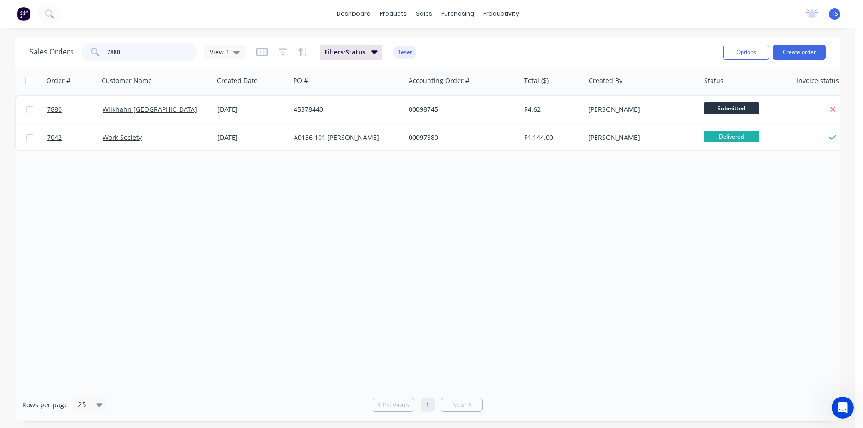
type input "7880"
click at [63, 115] on link "7880" at bounding box center [74, 110] width 55 height 28
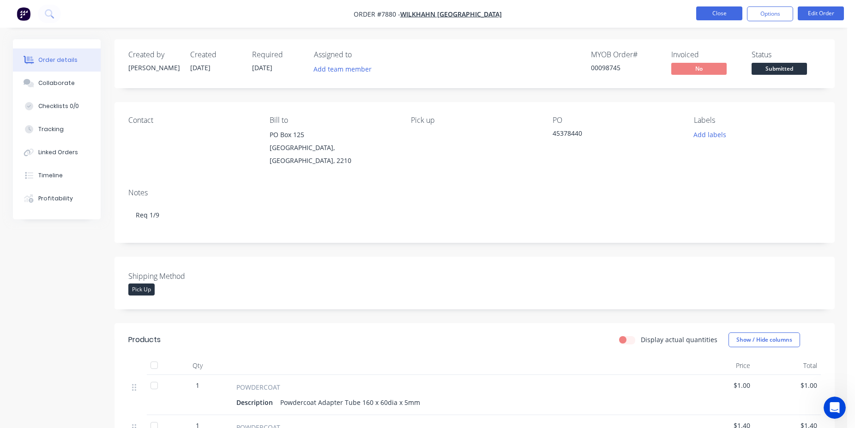
click at [704, 13] on button "Close" at bounding box center [719, 13] width 46 height 14
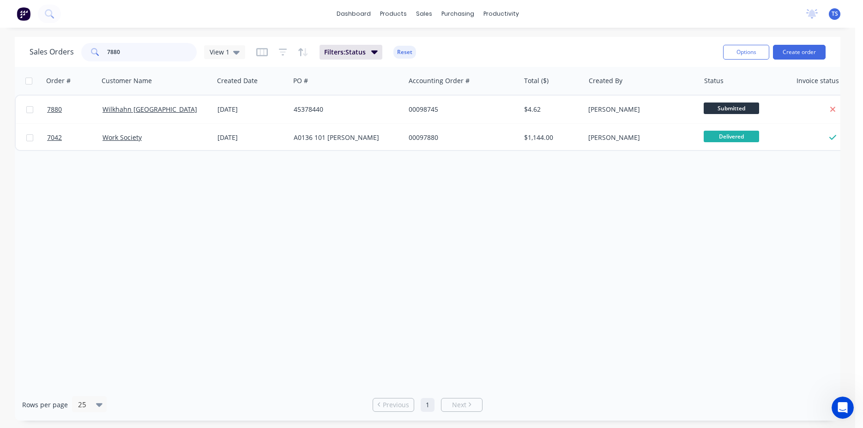
click at [131, 50] on input "7880" at bounding box center [152, 52] width 90 height 18
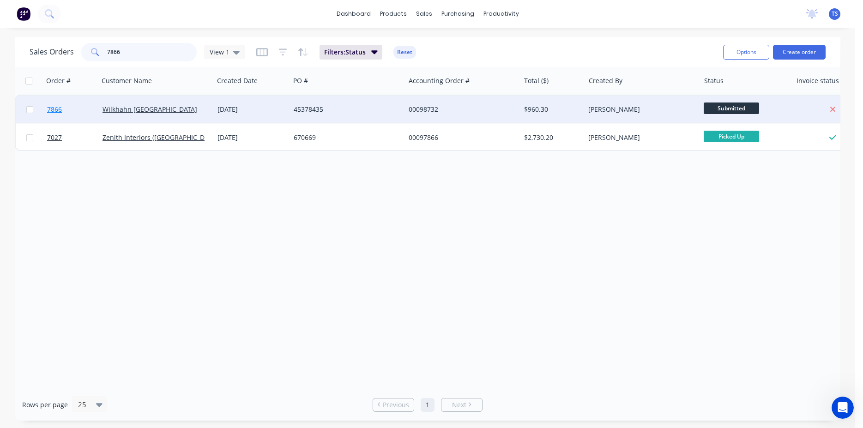
type input "7866"
click at [76, 109] on link "7866" at bounding box center [74, 110] width 55 height 28
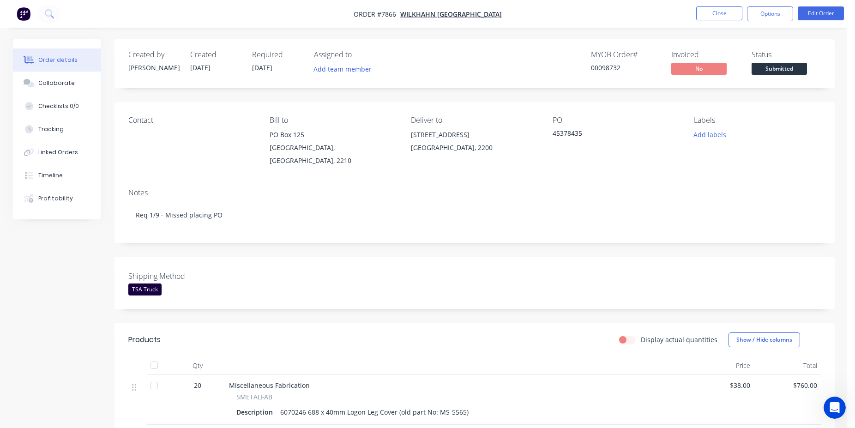
click at [155, 284] on div "TSA Truck" at bounding box center [144, 290] width 33 height 12
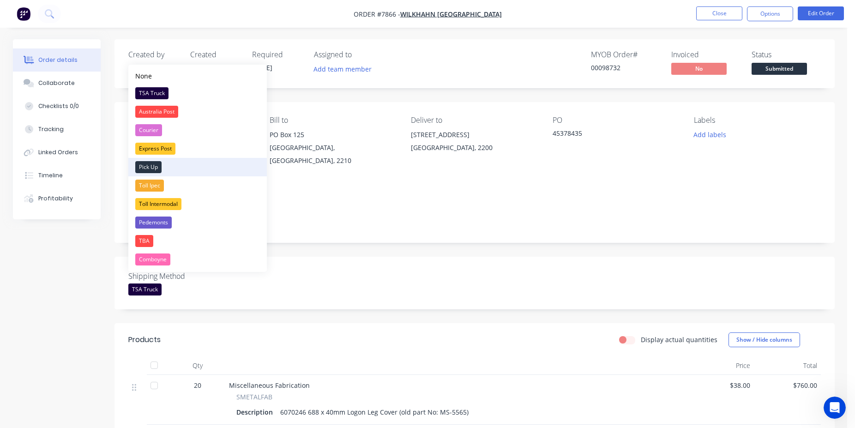
click at [157, 165] on div "Pick Up" at bounding box center [148, 167] width 26 height 12
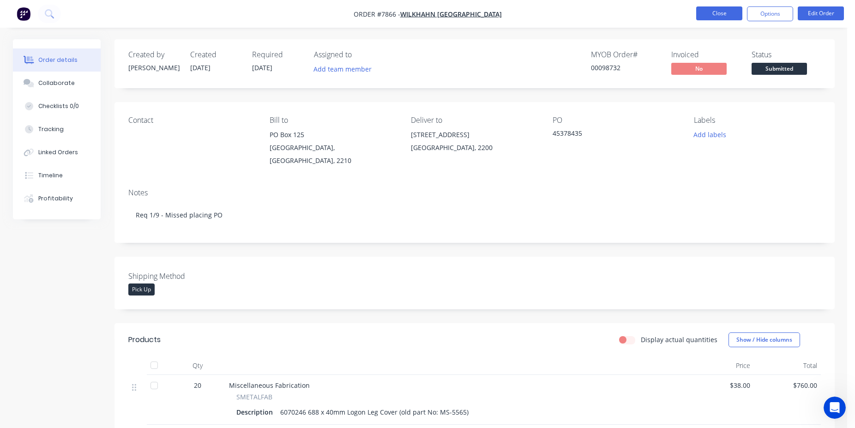
click at [718, 18] on button "Close" at bounding box center [719, 13] width 46 height 14
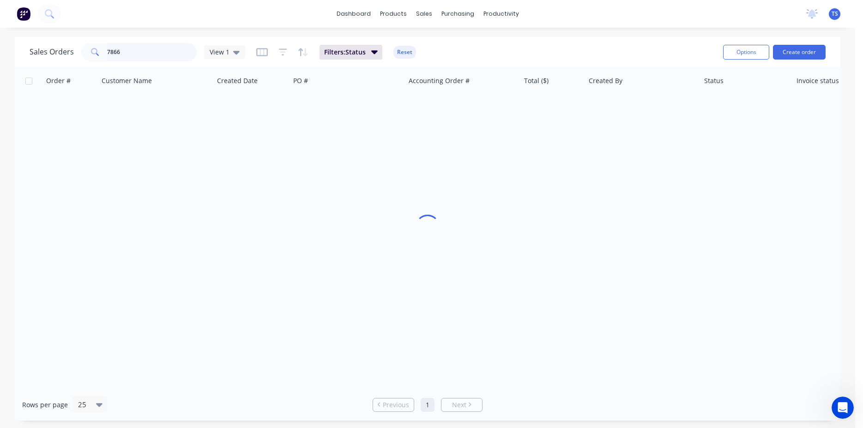
click at [145, 50] on input "7866" at bounding box center [152, 52] width 90 height 18
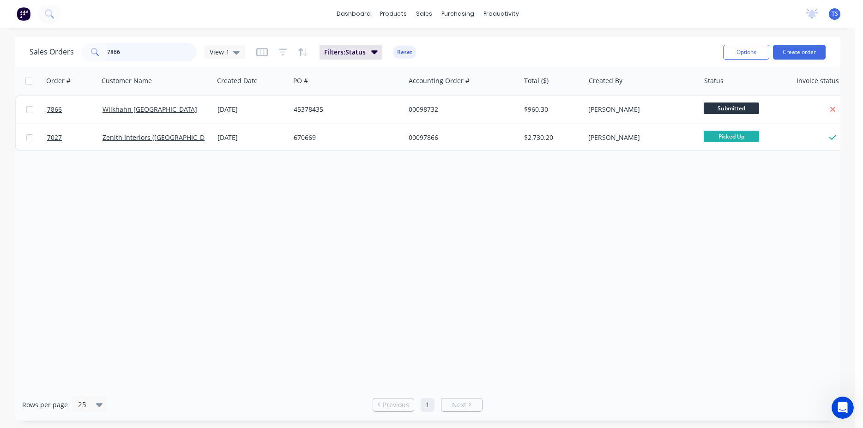
click at [151, 52] on input "7866" at bounding box center [152, 52] width 90 height 18
click at [166, 54] on input "7866" at bounding box center [152, 52] width 90 height 18
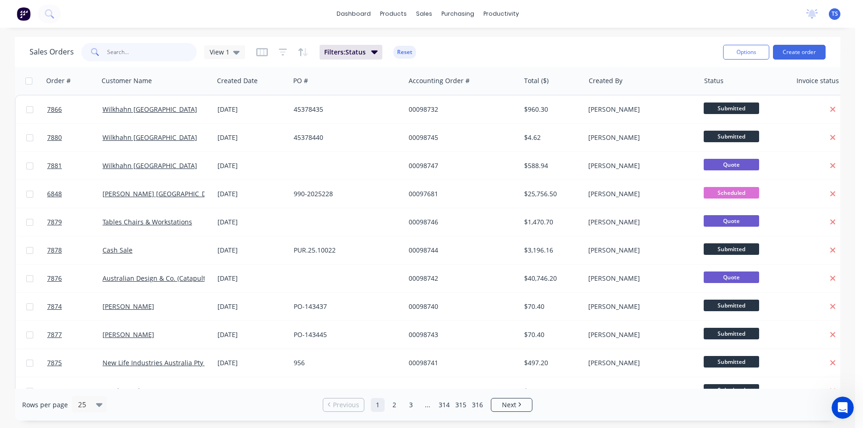
click at [154, 59] on input "text" at bounding box center [152, 52] width 90 height 18
click at [173, 54] on input "text" at bounding box center [152, 52] width 90 height 18
click at [137, 55] on input "text" at bounding box center [152, 52] width 90 height 18
click at [167, 60] on input "text" at bounding box center [152, 52] width 90 height 18
click at [150, 54] on input "text" at bounding box center [152, 52] width 90 height 18
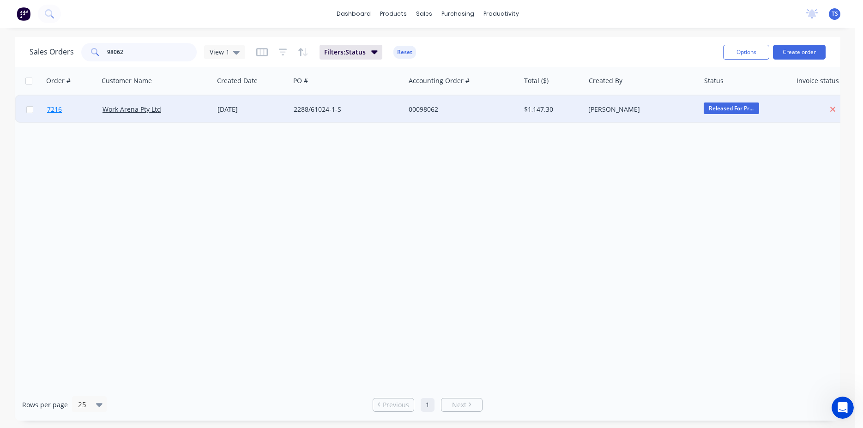
type input "98062"
click at [70, 104] on link "7216" at bounding box center [74, 110] width 55 height 28
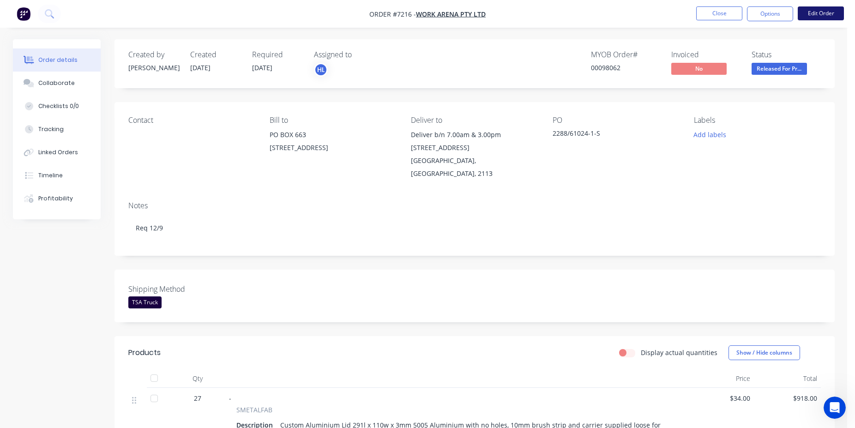
click at [832, 11] on button "Edit Order" at bounding box center [821, 13] width 46 height 14
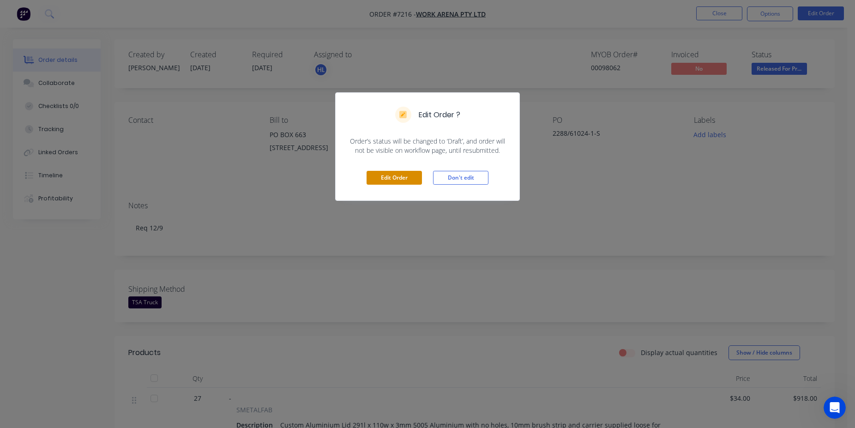
click at [383, 184] on button "Edit Order" at bounding box center [394, 178] width 55 height 14
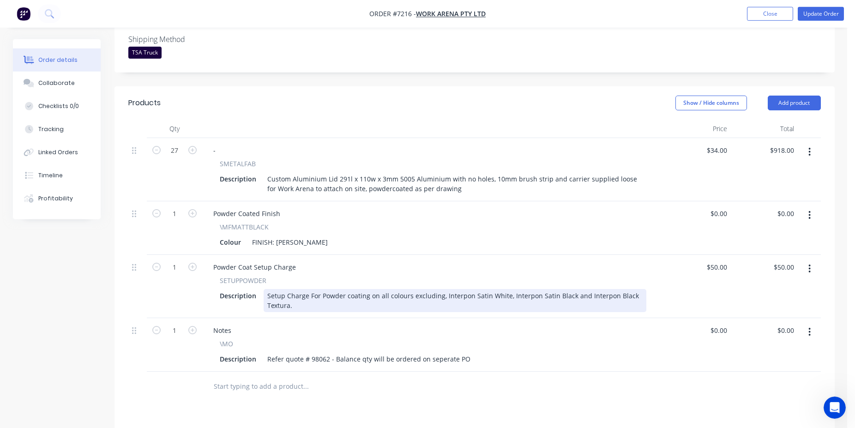
scroll to position [330, 0]
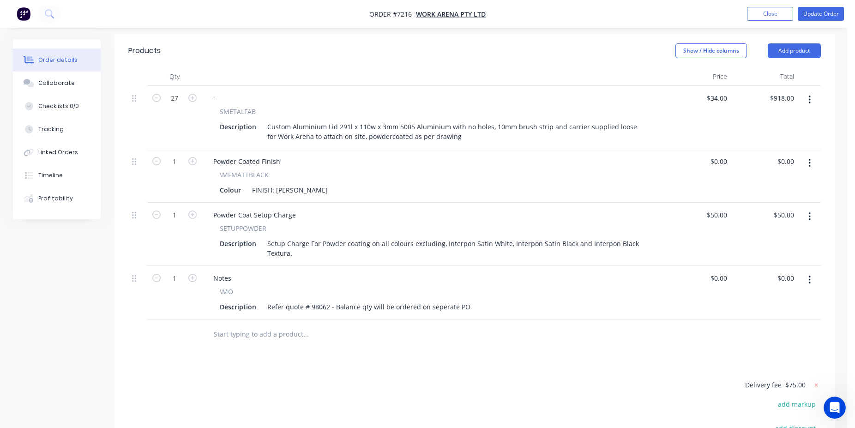
click at [252, 326] on input "text" at bounding box center [305, 334] width 185 height 18
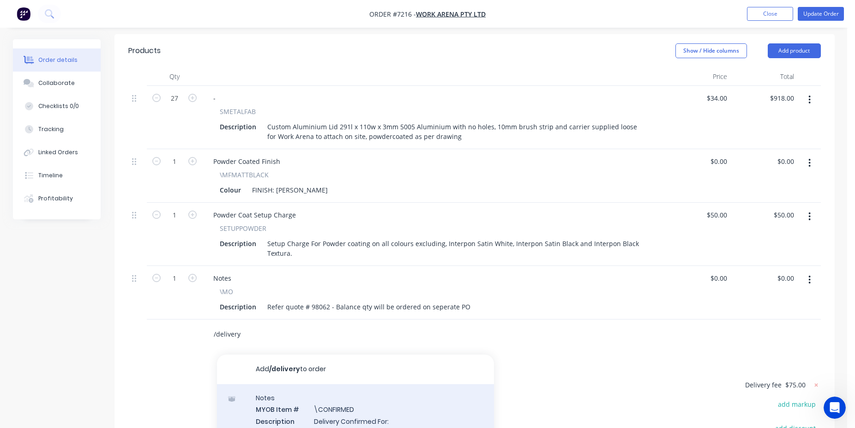
type input "/delivery"
click at [321, 386] on div "Notes MYOB Item # \CONFIRMED Description Delivery Confirmed For: Product variant" at bounding box center [355, 415] width 277 height 62
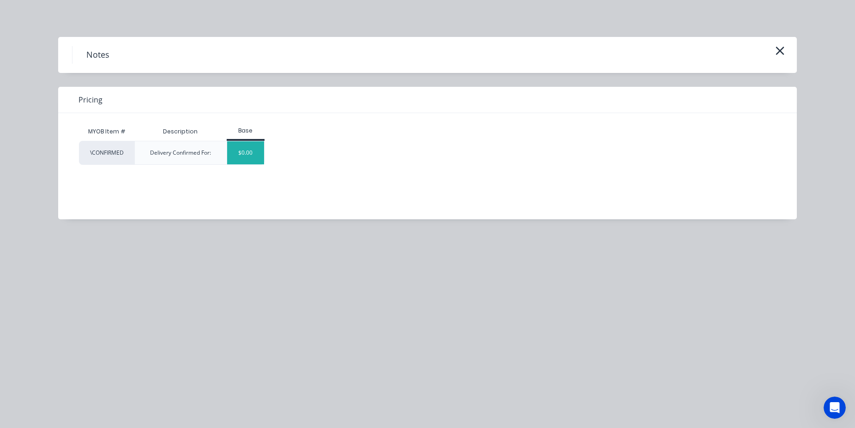
click at [232, 154] on div "$0.00" at bounding box center [245, 152] width 37 height 23
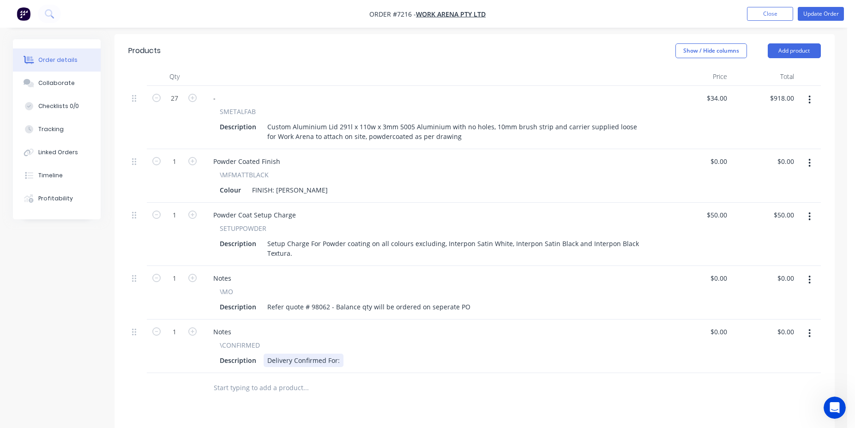
click at [338, 354] on div "Delivery Confirmed For:" at bounding box center [304, 360] width 80 height 13
click at [819, 14] on button "Update Order" at bounding box center [821, 14] width 46 height 14
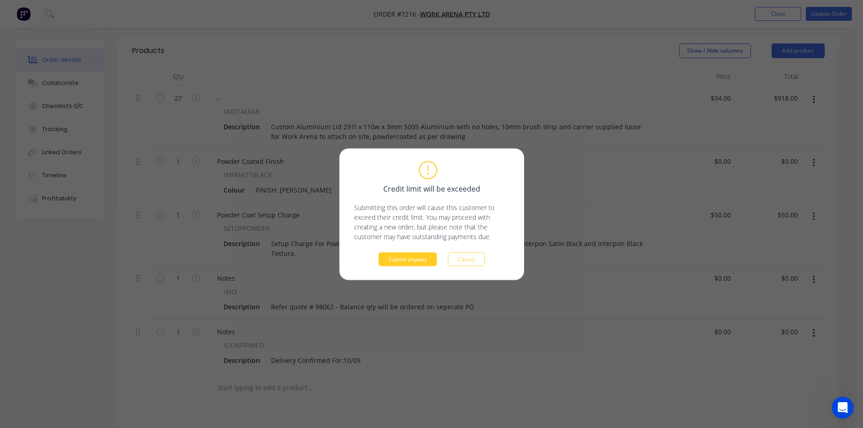
click at [418, 258] on button "Submit anyway" at bounding box center [408, 259] width 58 height 14
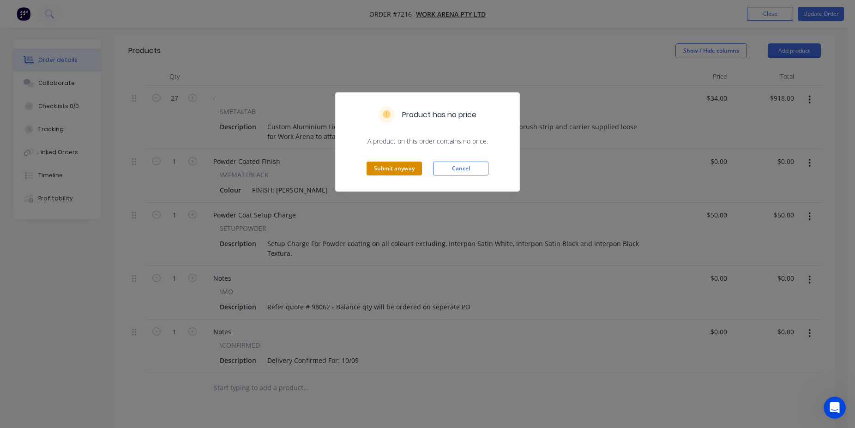
click at [409, 168] on button "Submit anyway" at bounding box center [394, 169] width 55 height 14
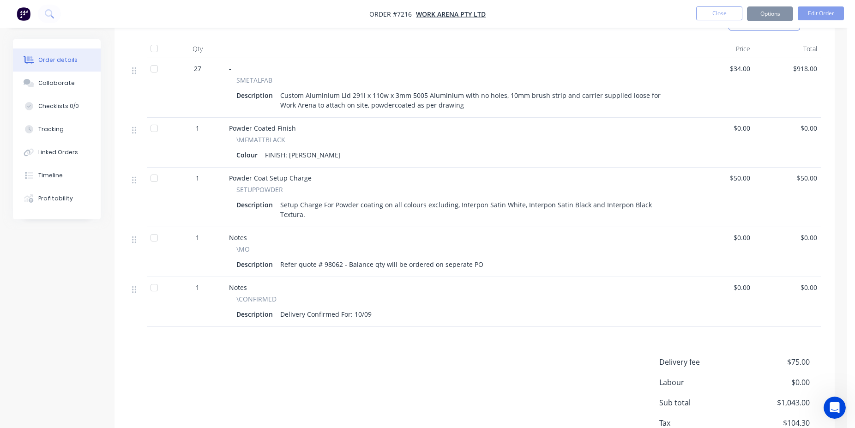
scroll to position [302, 0]
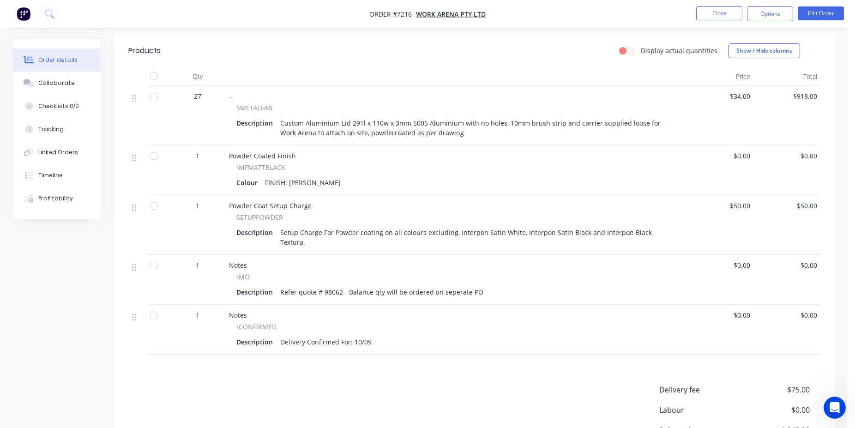
click at [722, 3] on nav "Order #7216 - Work Arena Pty Ltd Close Options Edit Order" at bounding box center [427, 14] width 855 height 28
click at [727, 11] on button "Close" at bounding box center [719, 13] width 46 height 14
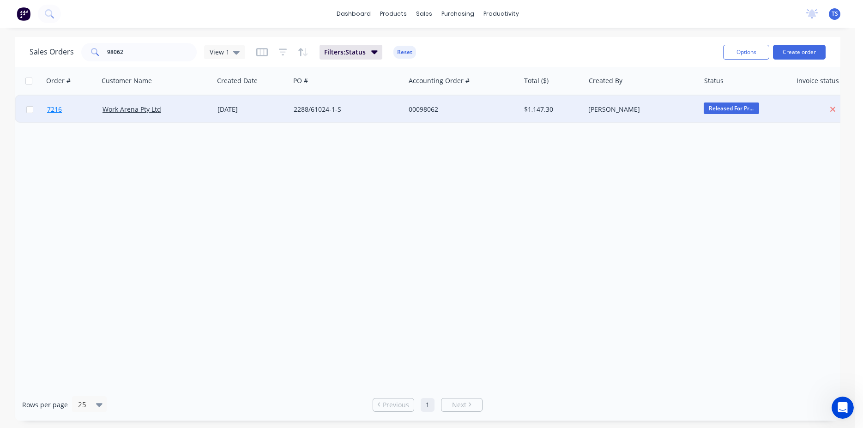
click at [70, 120] on link "7216" at bounding box center [74, 110] width 55 height 28
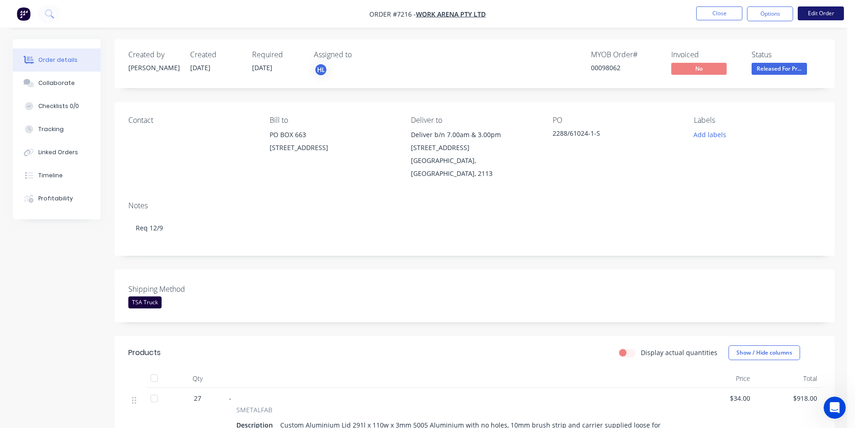
click at [830, 15] on button "Edit Order" at bounding box center [821, 13] width 46 height 14
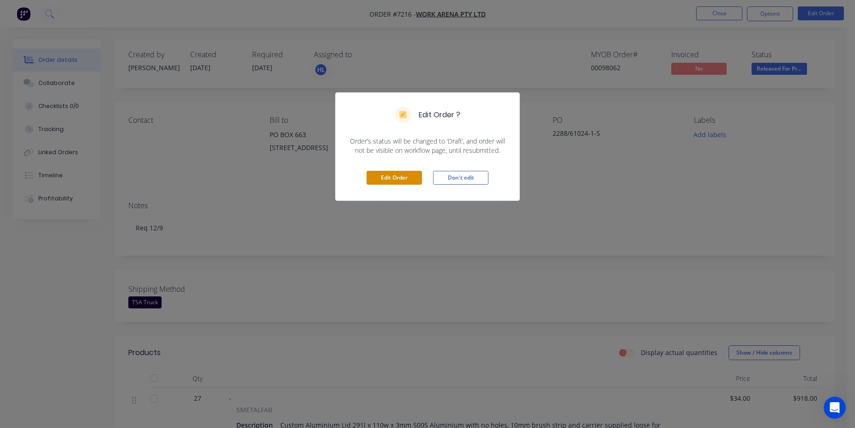
click at [405, 175] on button "Edit Order" at bounding box center [394, 178] width 55 height 14
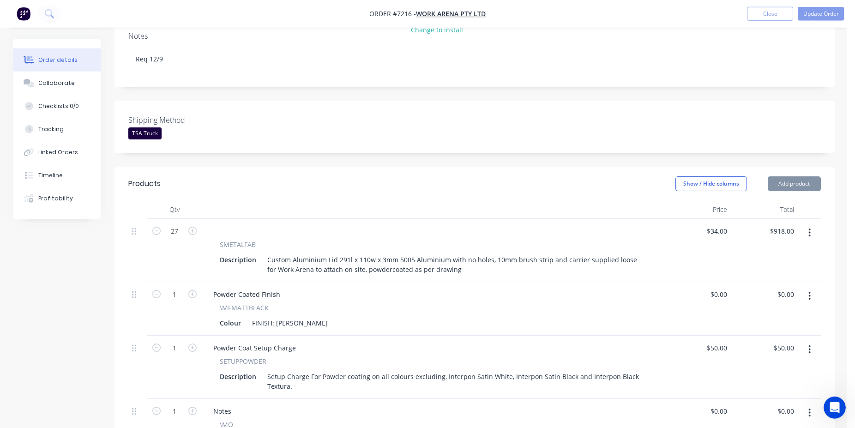
scroll to position [377, 0]
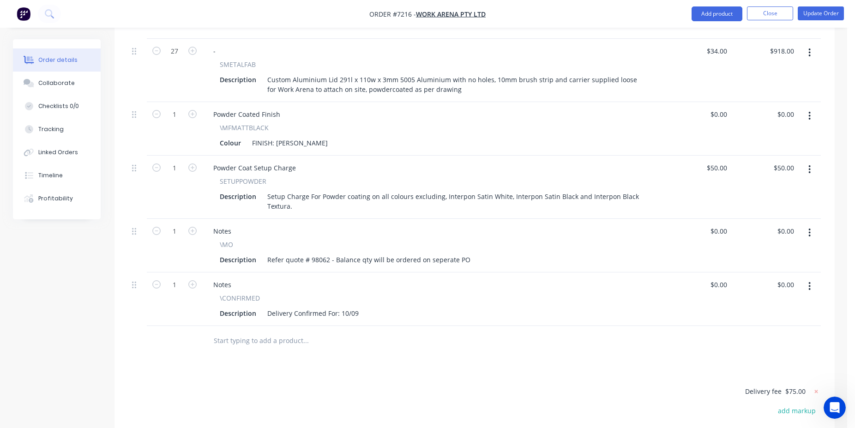
drag, startPoint x: 266, startPoint y: 317, endPoint x: 280, endPoint y: 330, distance: 19.3
click at [266, 326] on div at bounding box center [368, 341] width 333 height 30
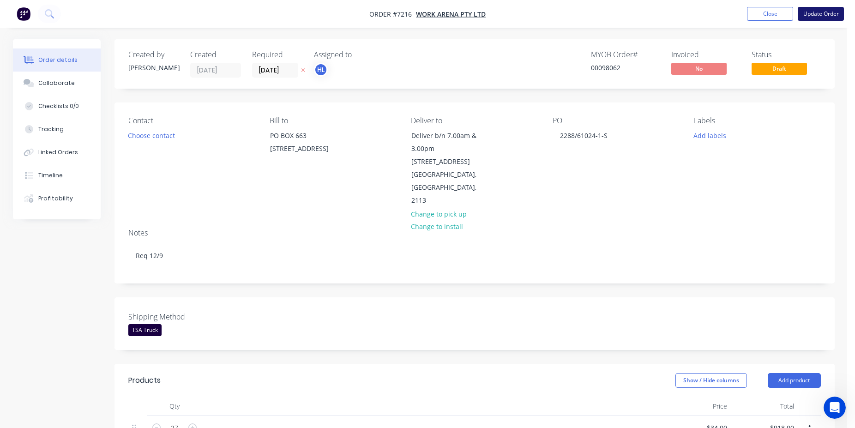
click at [828, 16] on button "Update Order" at bounding box center [821, 14] width 46 height 14
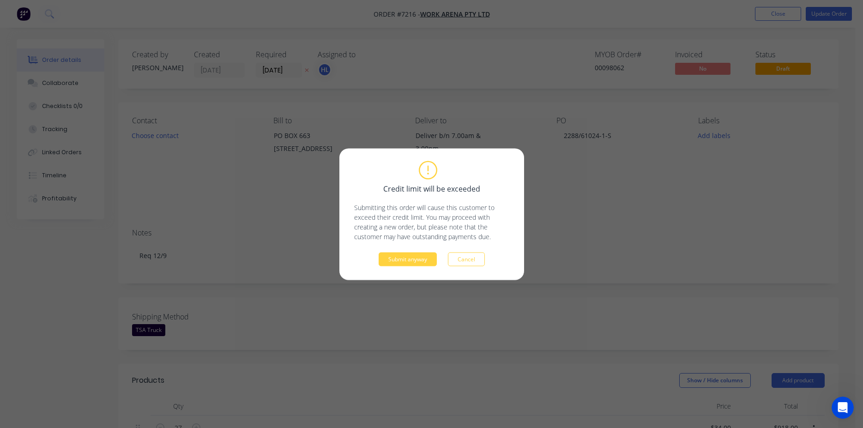
click at [407, 266] on div "Credit limit will be exceeded Submitting this order will cause this customer to…" at bounding box center [431, 214] width 185 height 132
click at [409, 264] on button "Submit anyway" at bounding box center [408, 259] width 58 height 14
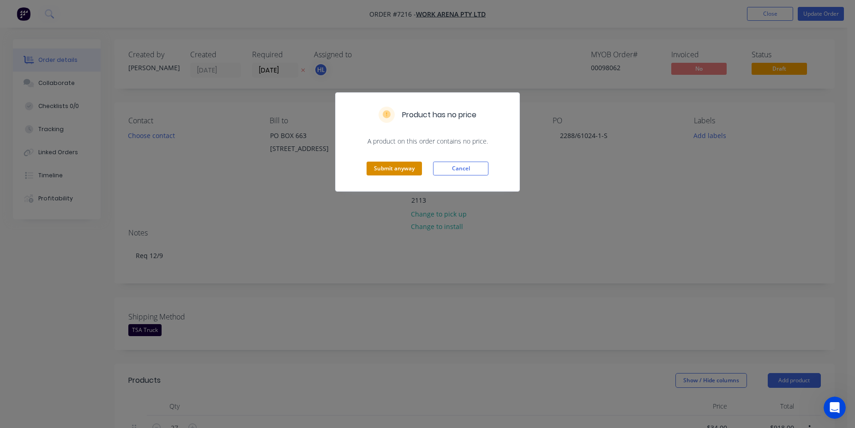
click at [393, 175] on button "Submit anyway" at bounding box center [394, 169] width 55 height 14
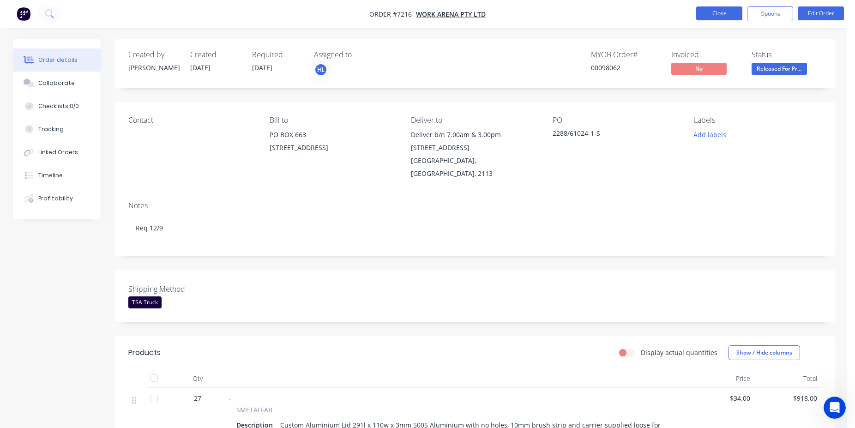
click at [720, 19] on button "Close" at bounding box center [719, 13] width 46 height 14
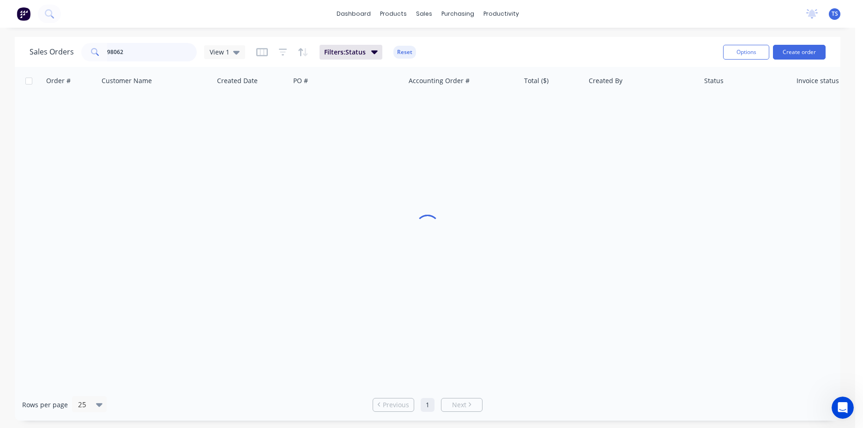
click at [151, 52] on input "98062" at bounding box center [152, 52] width 90 height 18
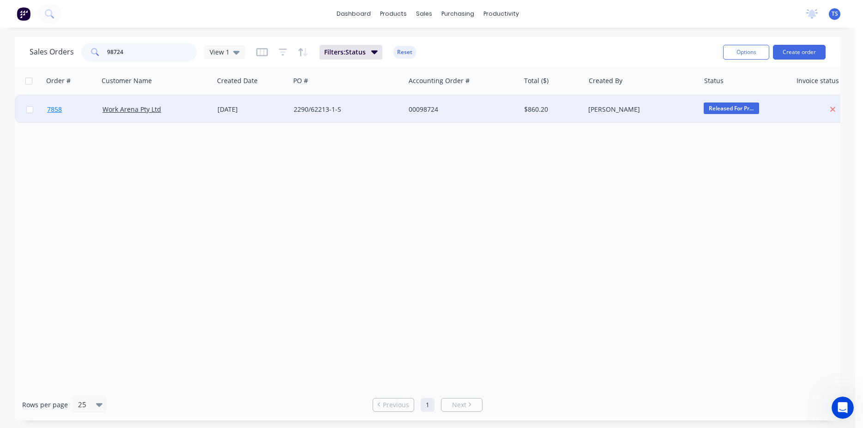
type input "98724"
click at [71, 109] on link "7858" at bounding box center [74, 110] width 55 height 28
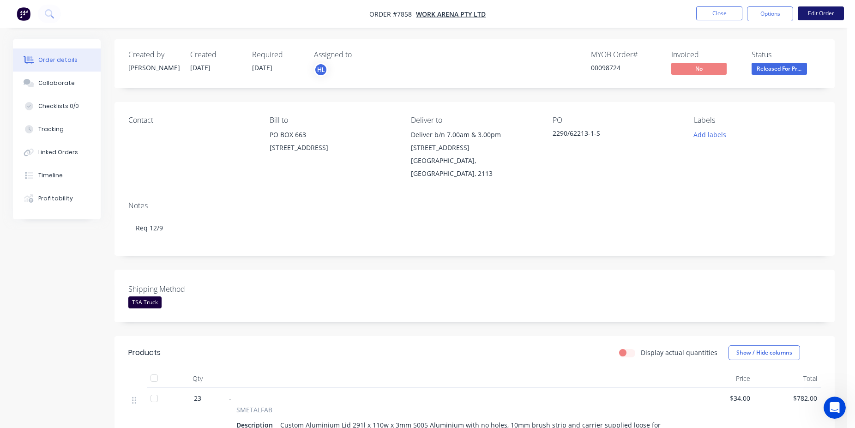
click at [810, 13] on button "Edit Order" at bounding box center [821, 13] width 46 height 14
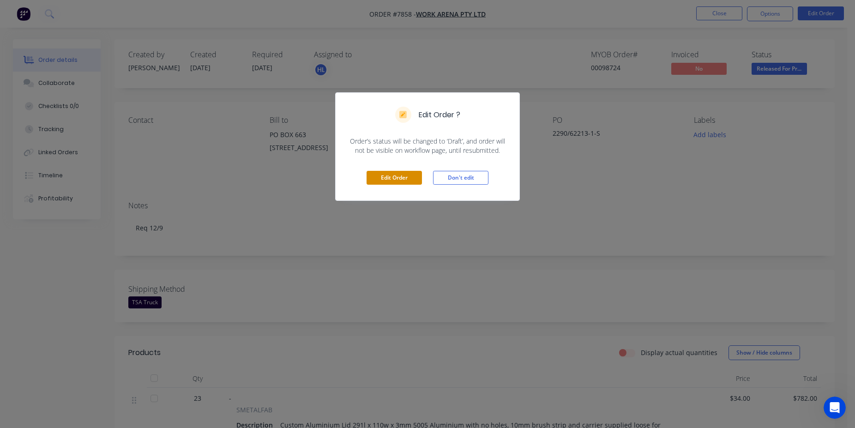
click at [371, 177] on button "Edit Order" at bounding box center [394, 178] width 55 height 14
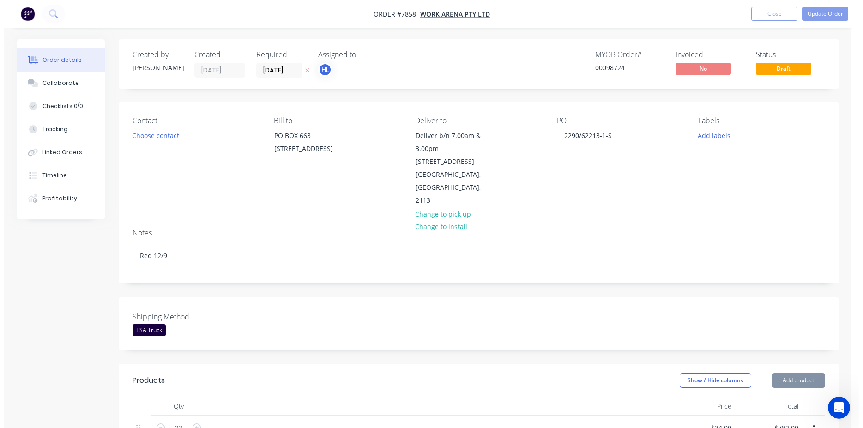
scroll to position [377, 0]
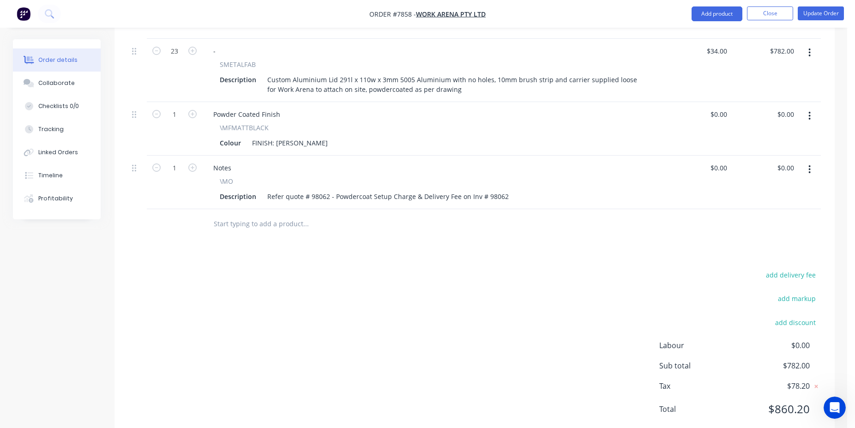
click at [284, 215] on input "text" at bounding box center [305, 224] width 185 height 18
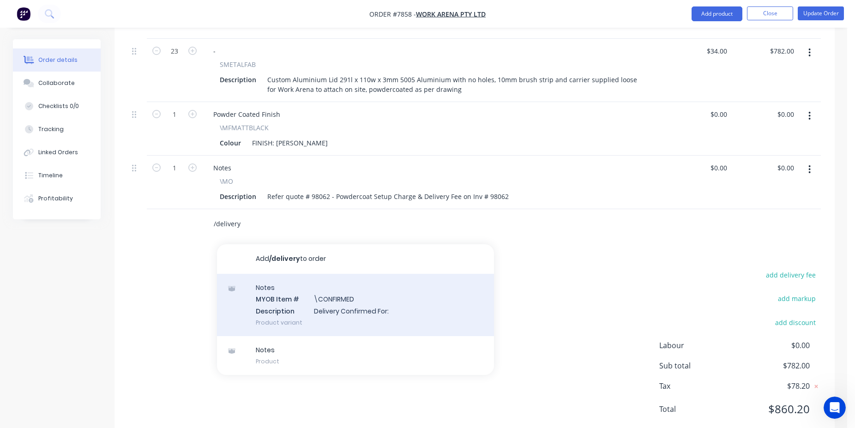
type input "/delivery"
click at [354, 300] on div "Notes MYOB Item # \CONFIRMED Description Delivery Confirmed For: Product variant" at bounding box center [355, 305] width 277 height 62
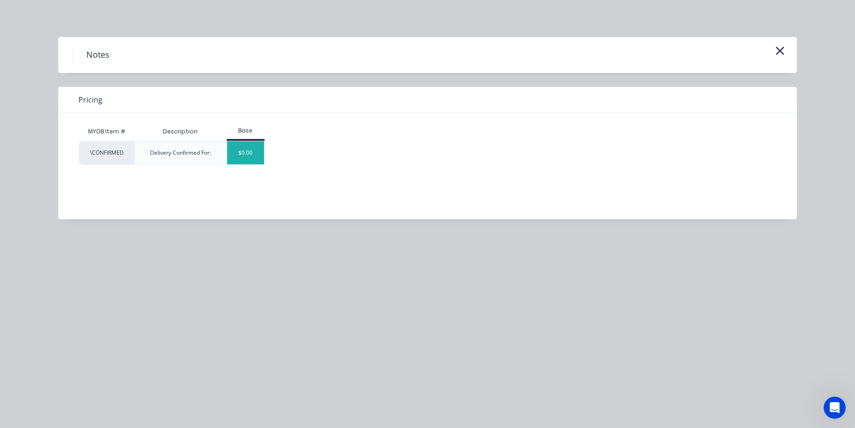
click at [258, 151] on div "$0.00" at bounding box center [245, 152] width 37 height 23
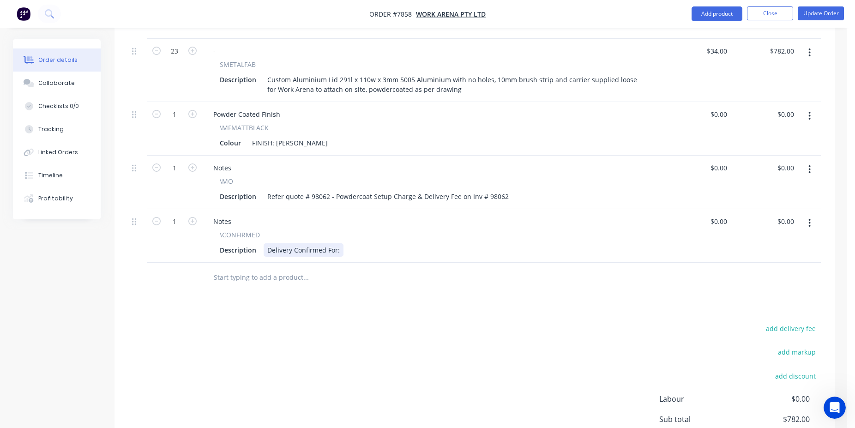
click at [340, 243] on div "Delivery Confirmed For:" at bounding box center [304, 249] width 80 height 13
click at [836, 14] on button "Update Order" at bounding box center [821, 13] width 46 height 14
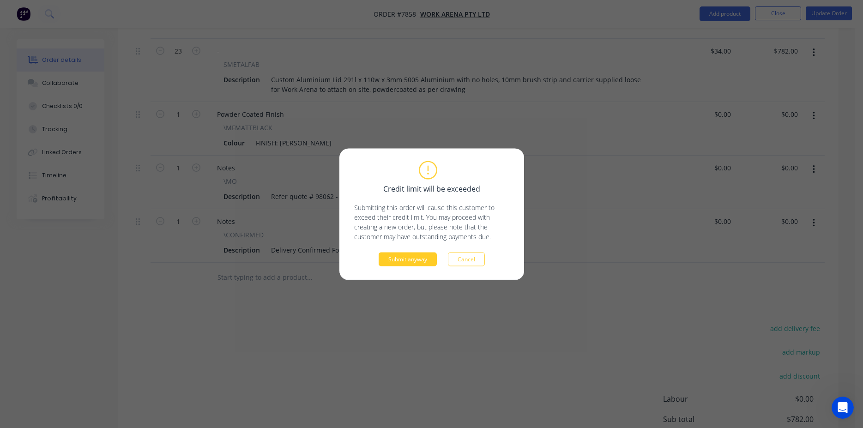
click at [412, 263] on button "Submit anyway" at bounding box center [408, 259] width 58 height 14
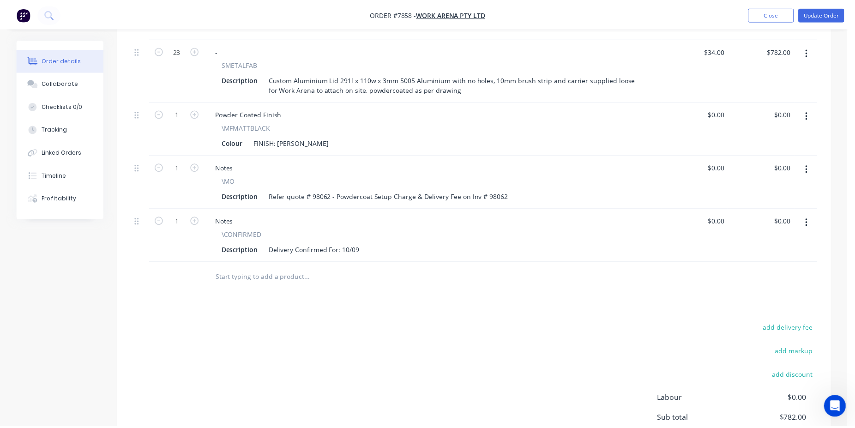
scroll to position [327, 0]
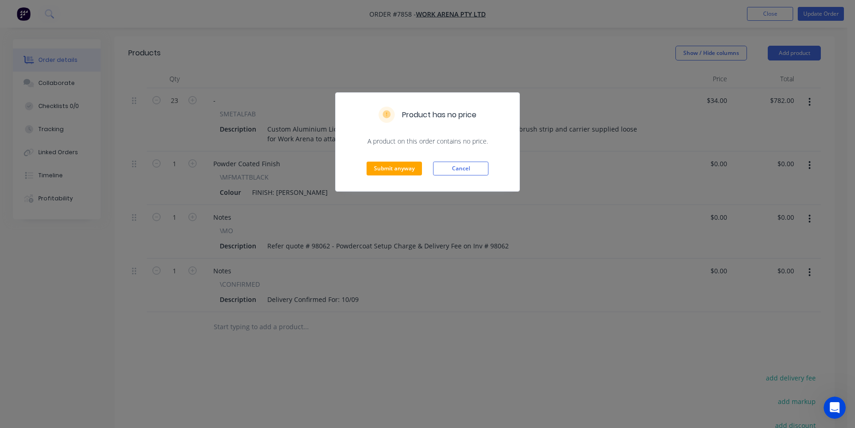
click at [391, 160] on div "Submit anyway Cancel" at bounding box center [428, 168] width 184 height 45
click at [394, 165] on button "Submit anyway" at bounding box center [394, 169] width 55 height 14
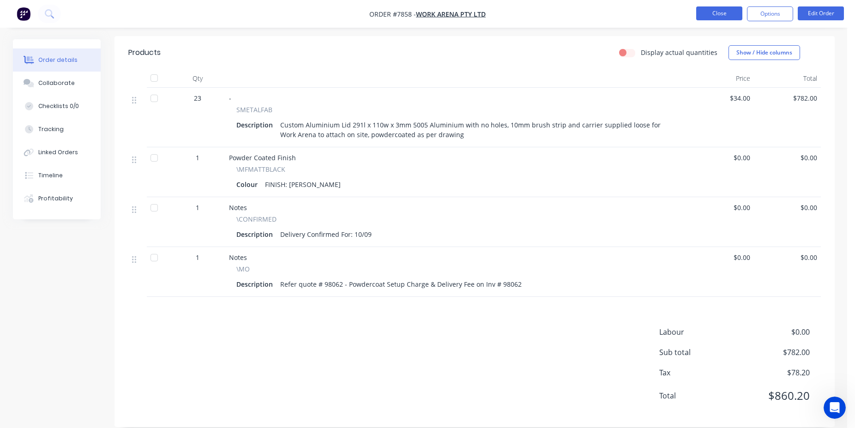
click at [724, 15] on button "Close" at bounding box center [719, 13] width 46 height 14
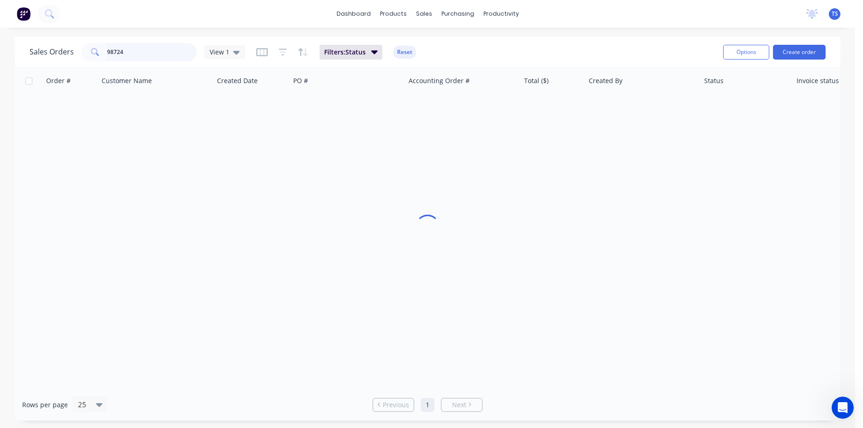
click at [143, 51] on input "98724" at bounding box center [152, 52] width 90 height 18
click at [142, 52] on input "98724" at bounding box center [152, 52] width 90 height 18
type input "97537"
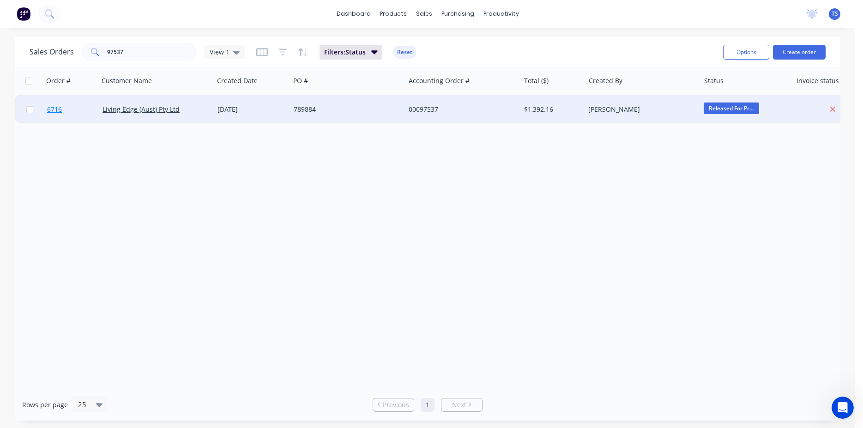
click at [54, 119] on link "6716" at bounding box center [74, 110] width 55 height 28
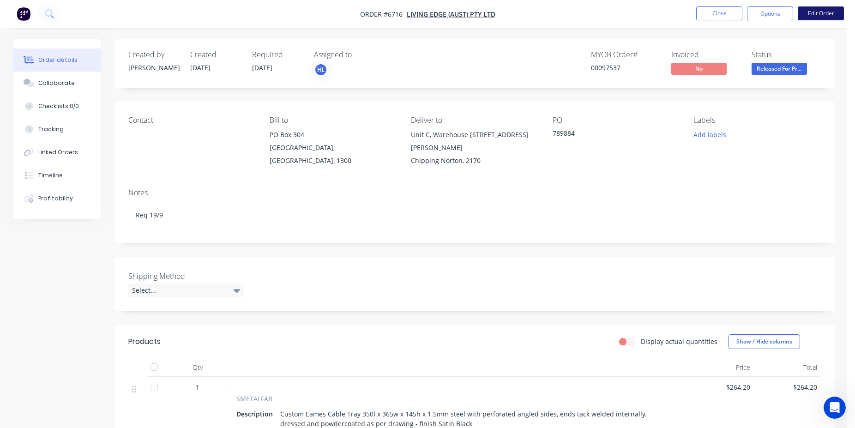
click at [819, 15] on button "Edit Order" at bounding box center [821, 13] width 46 height 14
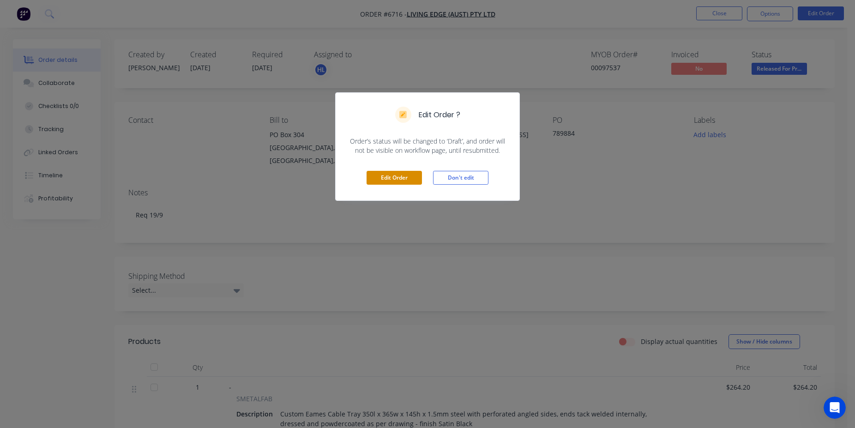
click at [384, 181] on button "Edit Order" at bounding box center [394, 178] width 55 height 14
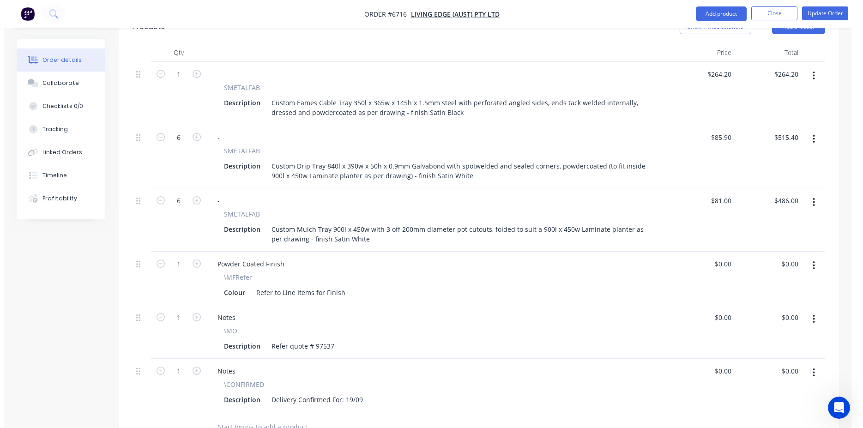
scroll to position [546, 0]
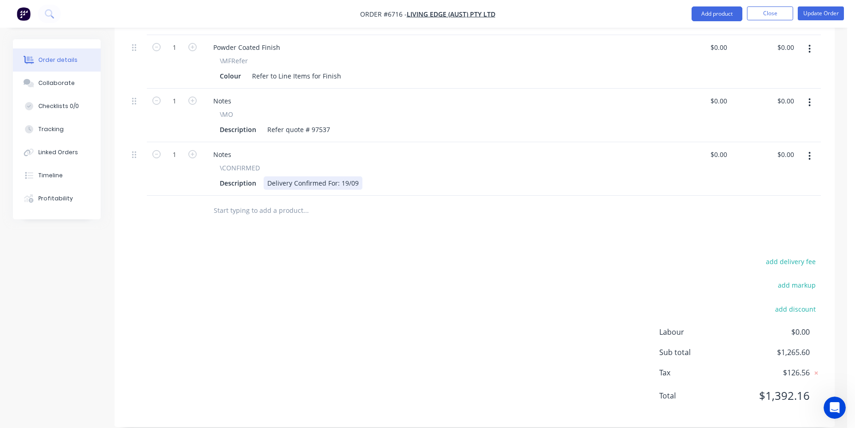
click at [346, 176] on div "Delivery Confirmed For: 19/09" at bounding box center [313, 182] width 99 height 13
click at [821, 10] on button "Update Order" at bounding box center [821, 13] width 46 height 14
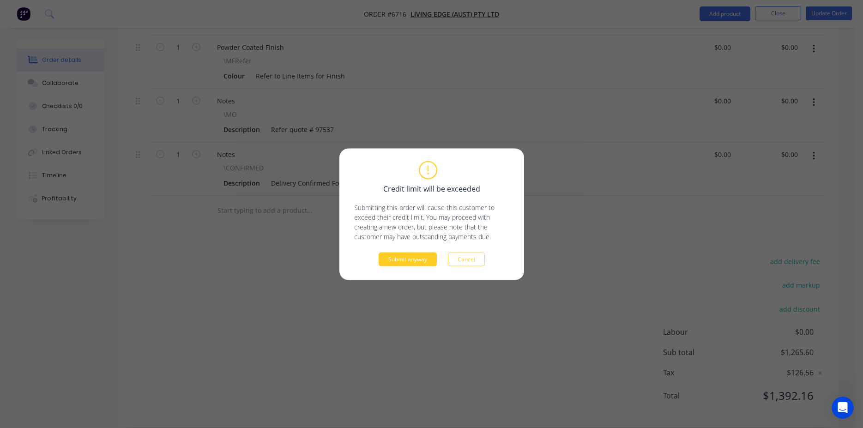
click at [393, 264] on button "Submit anyway" at bounding box center [408, 259] width 58 height 14
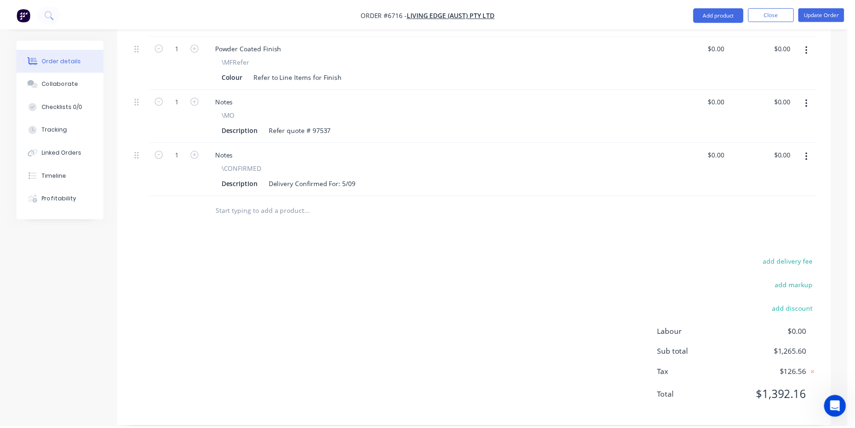
scroll to position [423, 0]
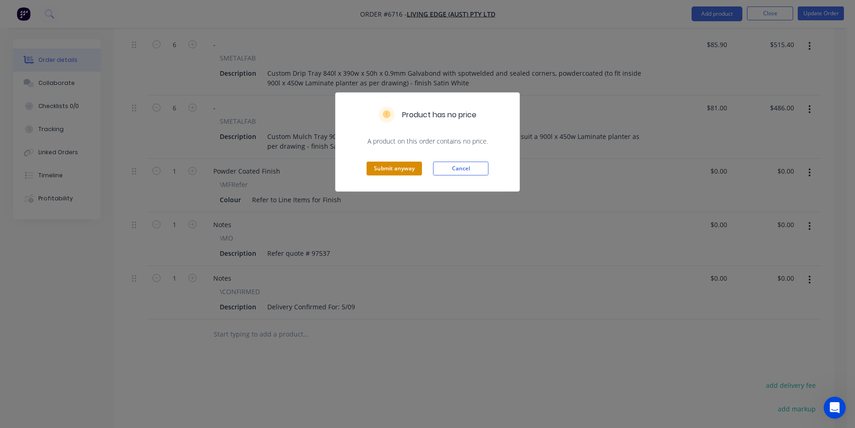
click at [400, 172] on button "Submit anyway" at bounding box center [394, 169] width 55 height 14
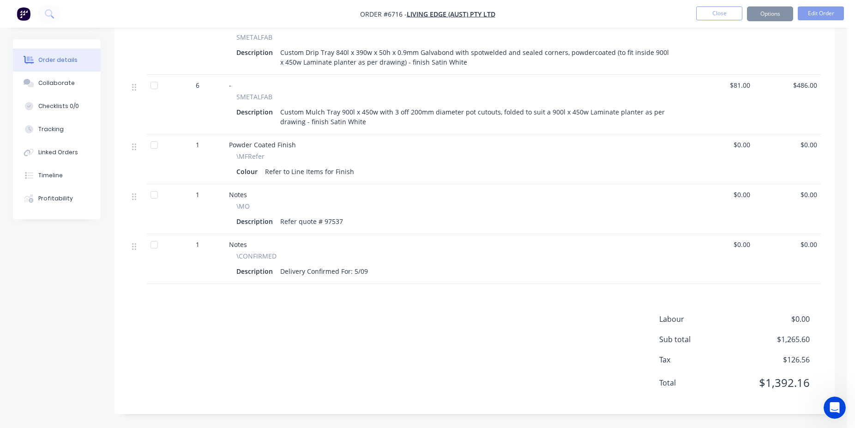
scroll to position [412, 0]
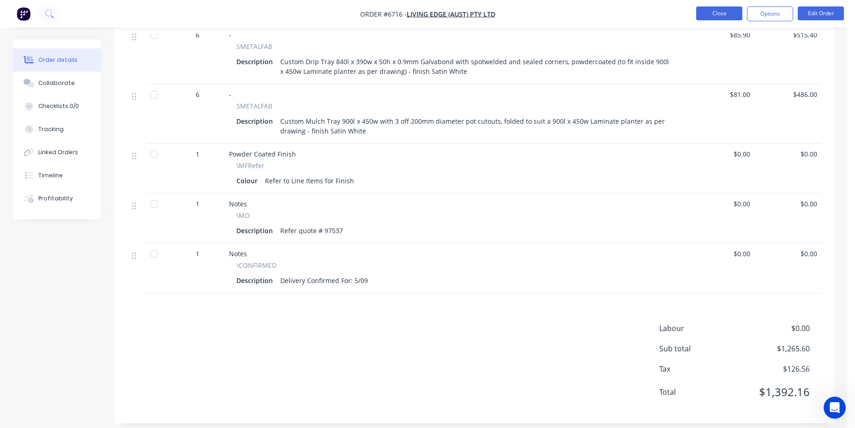
click at [729, 13] on button "Close" at bounding box center [719, 13] width 46 height 14
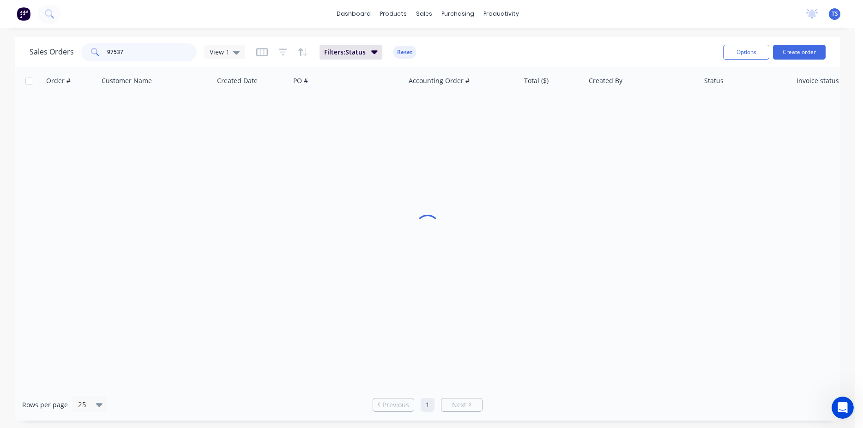
click at [176, 58] on input "97537" at bounding box center [152, 52] width 90 height 18
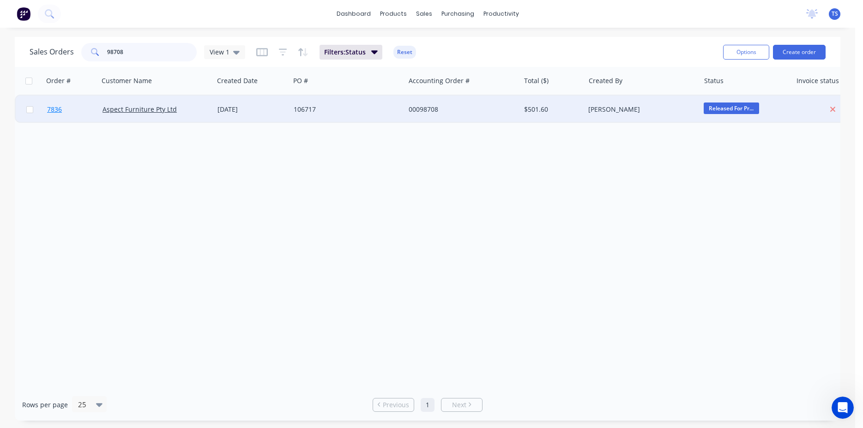
type input "98708"
click at [60, 113] on span "7836" at bounding box center [54, 109] width 15 height 9
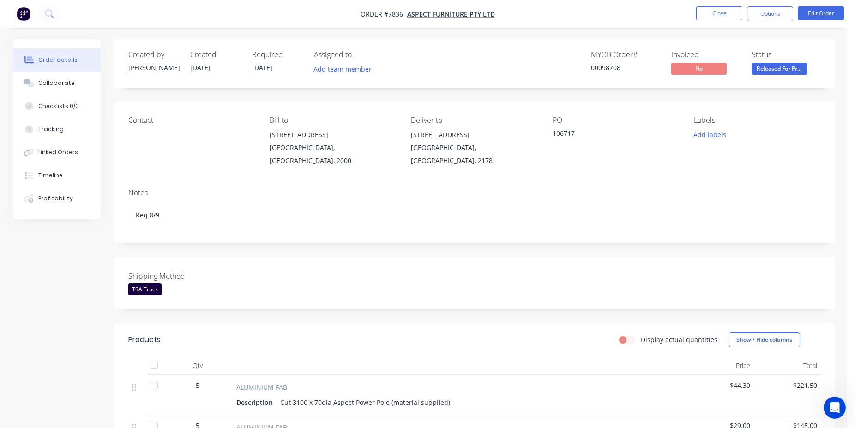
click at [819, 20] on li "Edit Order" at bounding box center [821, 13] width 46 height 15
click at [823, 16] on button "Edit Order" at bounding box center [821, 13] width 46 height 14
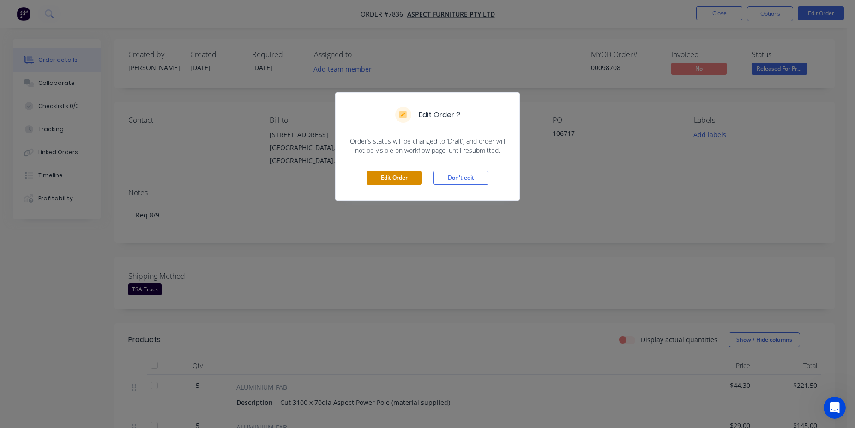
click at [396, 179] on button "Edit Order" at bounding box center [394, 178] width 55 height 14
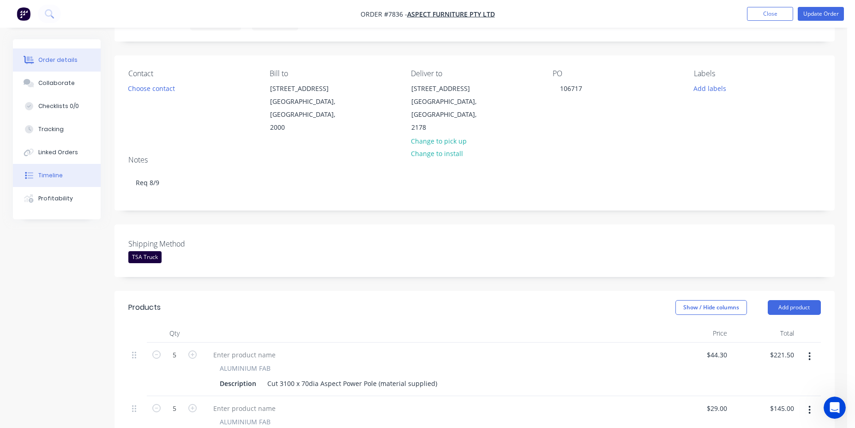
click at [57, 179] on div "Timeline" at bounding box center [50, 175] width 24 height 8
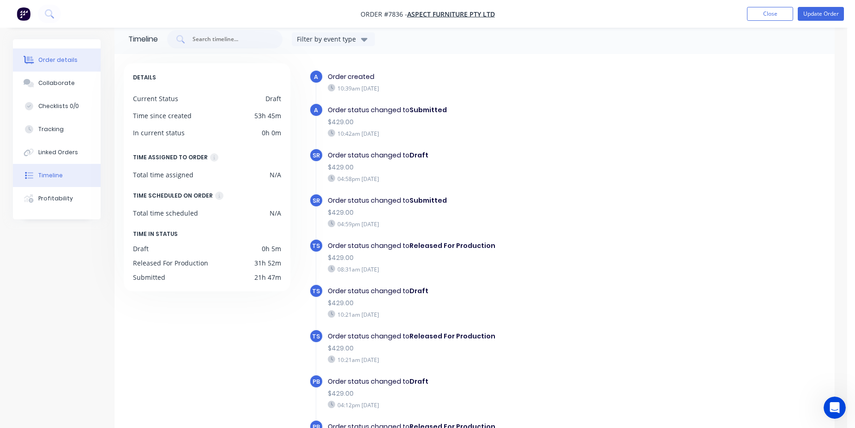
click at [65, 56] on div "Order details" at bounding box center [57, 60] width 39 height 8
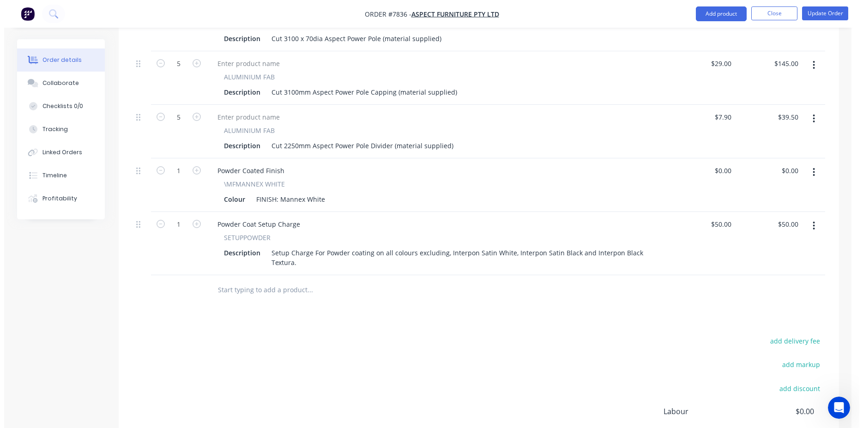
scroll to position [439, 0]
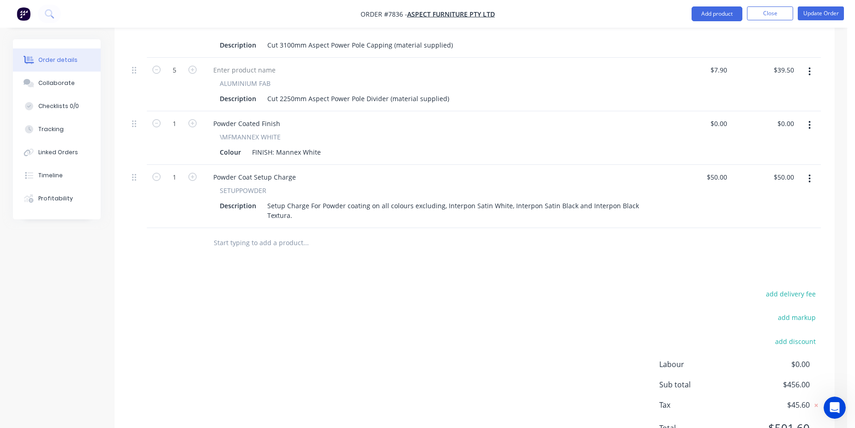
click at [265, 234] on input "text" at bounding box center [305, 243] width 185 height 18
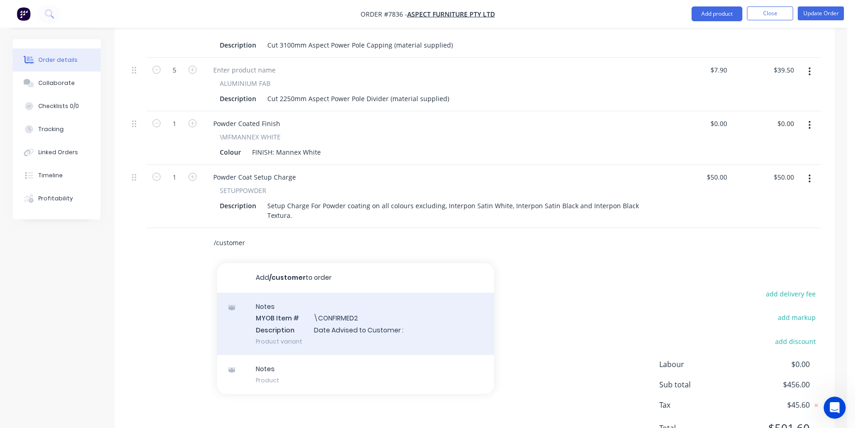
type input "/customer"
click at [327, 302] on div "Notes MYOB Item # \CONFIRMED2 Description Date Advised to Customer : Product va…" at bounding box center [355, 324] width 277 height 62
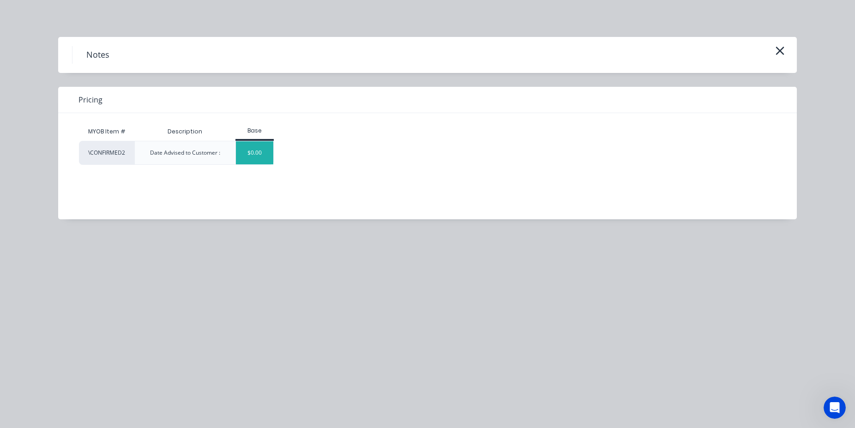
click at [256, 151] on div "$0.00" at bounding box center [254, 152] width 37 height 23
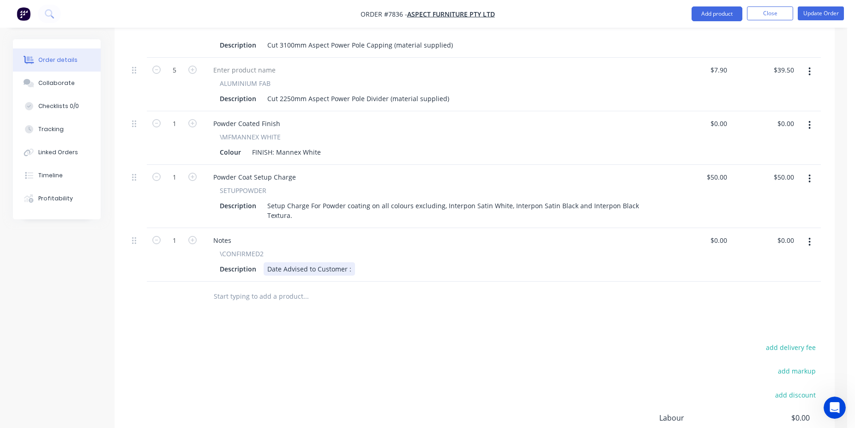
click at [351, 262] on div "Date Advised to Customer :" at bounding box center [309, 268] width 91 height 13
click at [829, 9] on button "Update Order" at bounding box center [821, 13] width 46 height 14
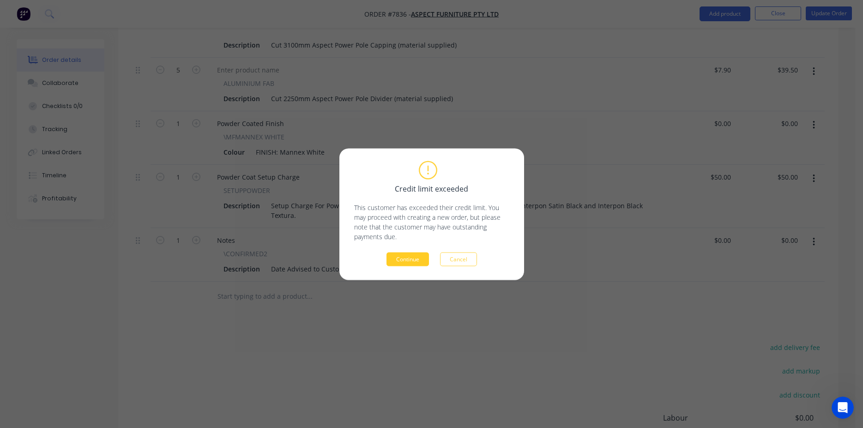
click at [402, 262] on button "Continue" at bounding box center [408, 259] width 42 height 14
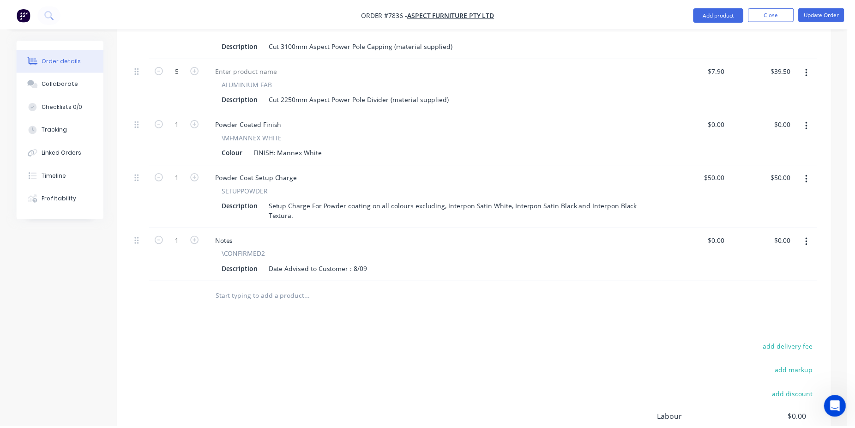
scroll to position [363, 0]
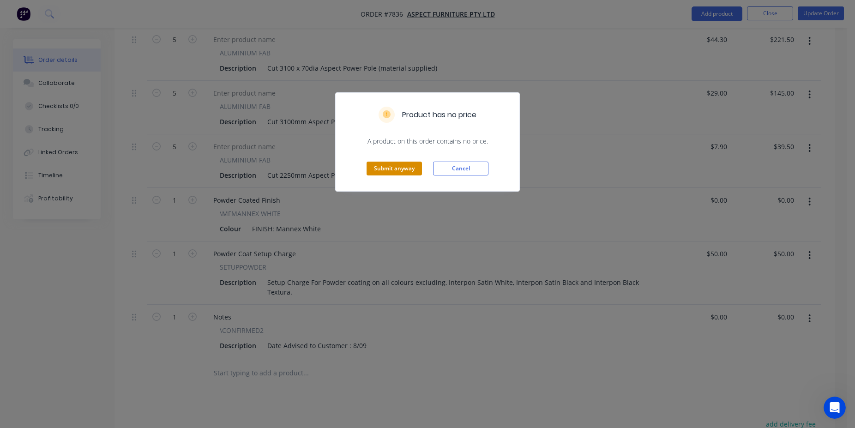
click at [381, 165] on button "Submit anyway" at bounding box center [394, 169] width 55 height 14
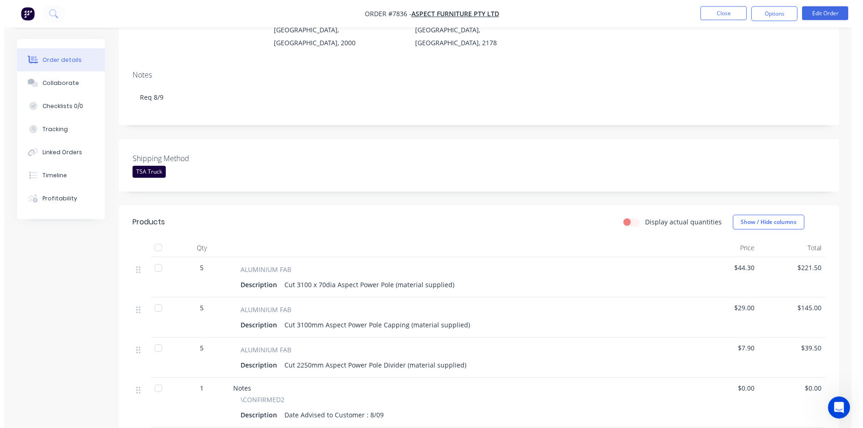
scroll to position [0, 0]
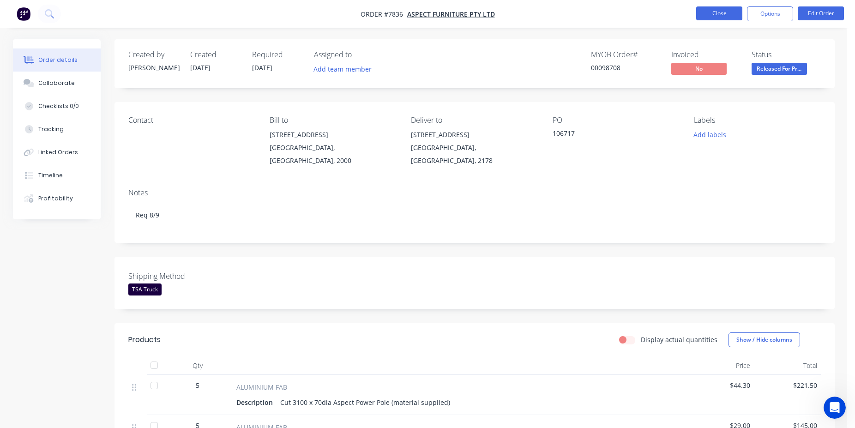
click at [708, 19] on button "Close" at bounding box center [719, 13] width 46 height 14
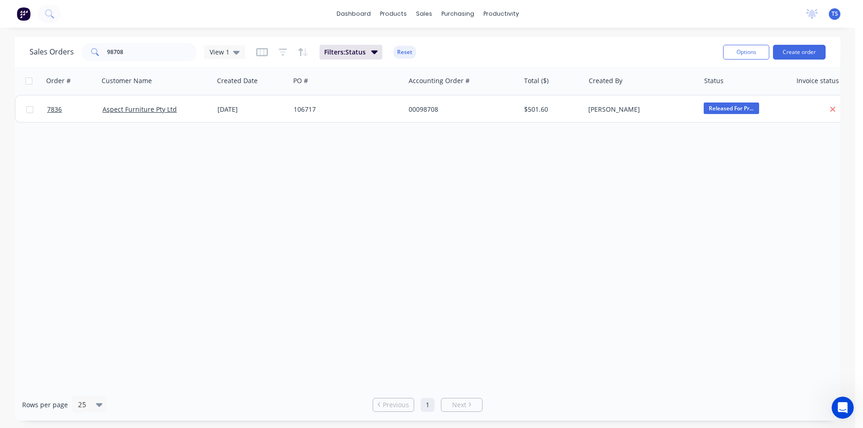
click at [177, 65] on div "Sales Orders 98708 View 1 Filters: Status Reset Options Create order" at bounding box center [428, 52] width 826 height 30
click at [146, 51] on input "98708" at bounding box center [152, 52] width 90 height 18
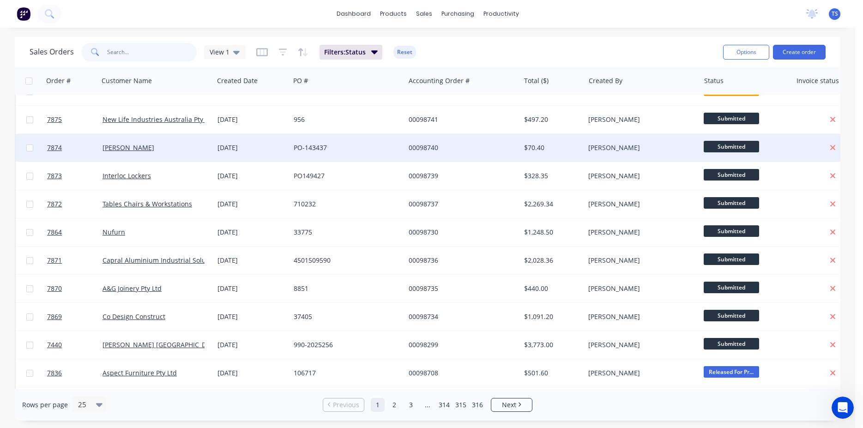
scroll to position [105, 0]
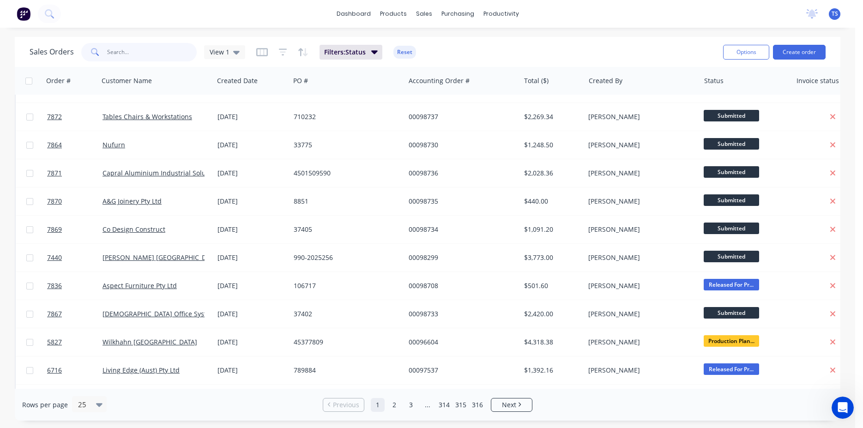
click at [120, 47] on input "text" at bounding box center [152, 52] width 90 height 18
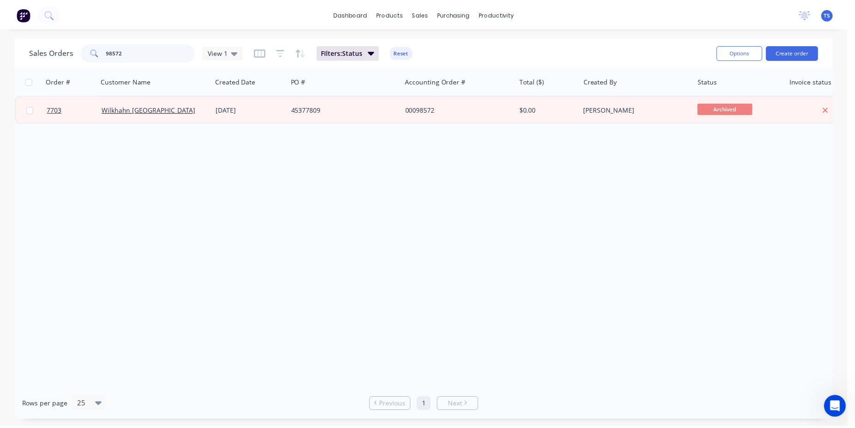
scroll to position [0, 0]
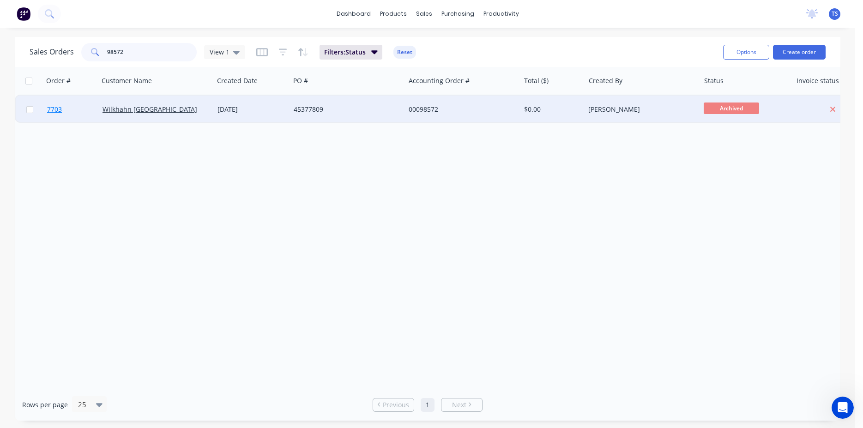
type input "98572"
click at [65, 111] on link "7703" at bounding box center [74, 110] width 55 height 28
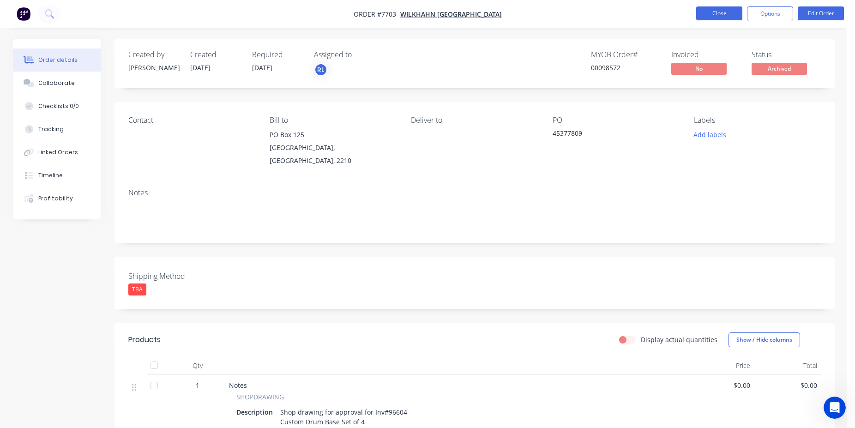
click at [725, 11] on button "Close" at bounding box center [719, 13] width 46 height 14
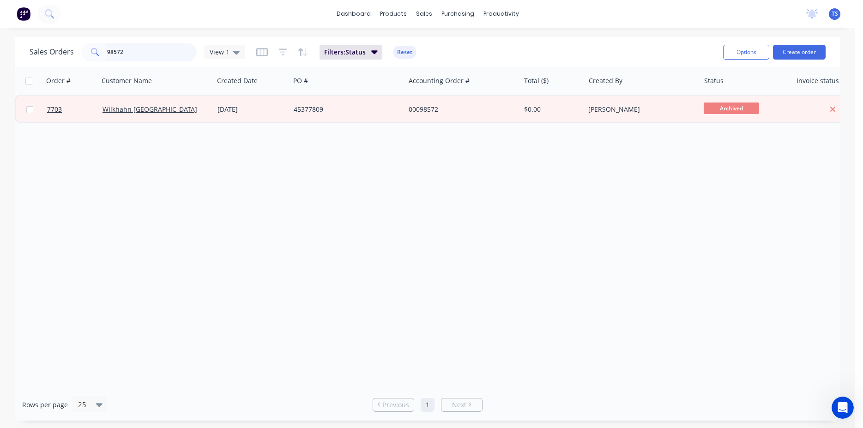
click at [165, 53] on input "98572" at bounding box center [152, 52] width 90 height 18
click at [167, 53] on input "98572" at bounding box center [152, 52] width 90 height 18
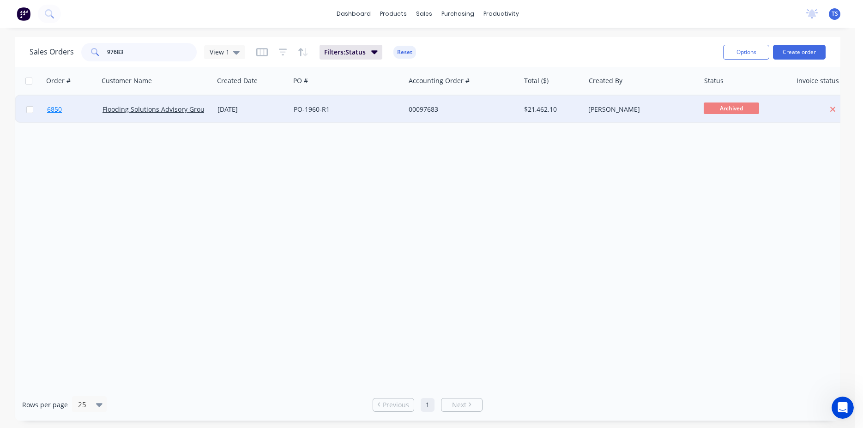
type input "97683"
click at [71, 110] on link "6850" at bounding box center [74, 110] width 55 height 28
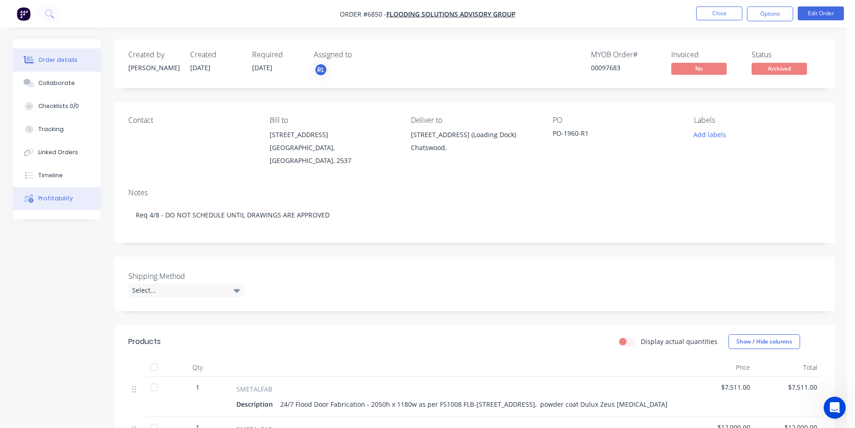
click at [71, 204] on button "Profitability" at bounding box center [57, 198] width 88 height 23
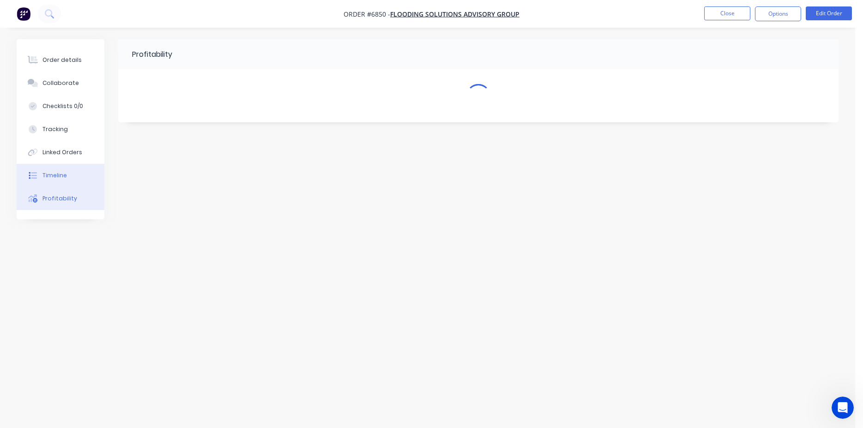
click at [71, 174] on button "Timeline" at bounding box center [61, 175] width 88 height 23
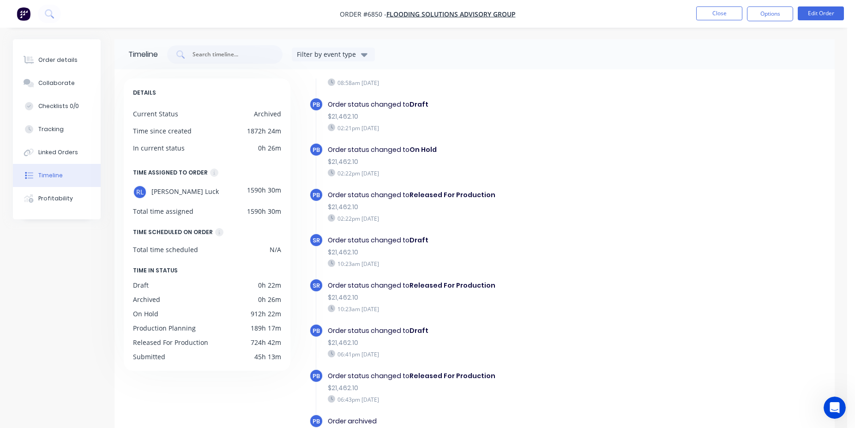
scroll to position [71, 0]
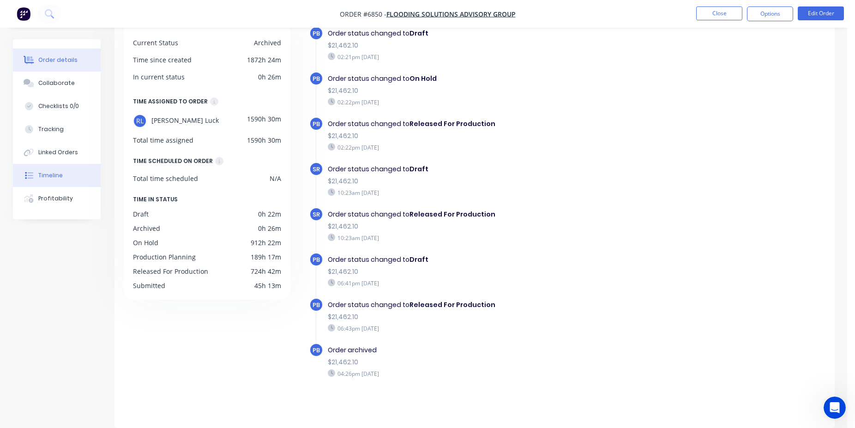
click at [68, 69] on button "Order details" at bounding box center [57, 59] width 88 height 23
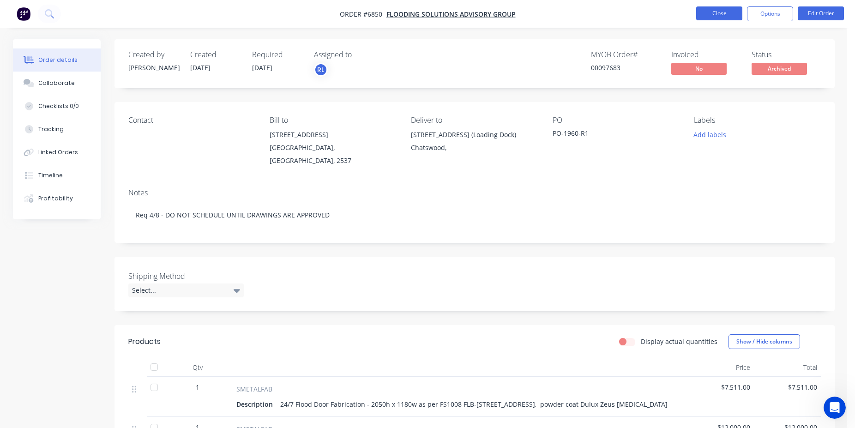
click at [722, 15] on button "Close" at bounding box center [719, 13] width 46 height 14
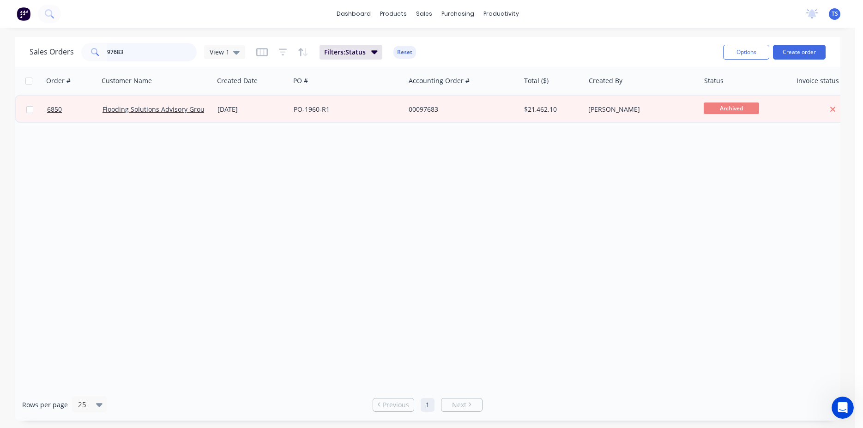
click at [145, 58] on input "97683" at bounding box center [152, 52] width 90 height 18
